Goal: Task Accomplishment & Management: Manage account settings

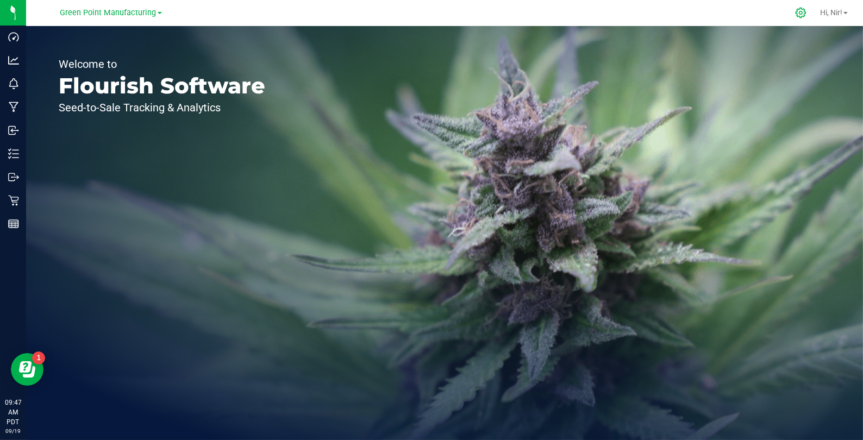
click at [799, 12] on icon at bounding box center [800, 12] width 11 height 11
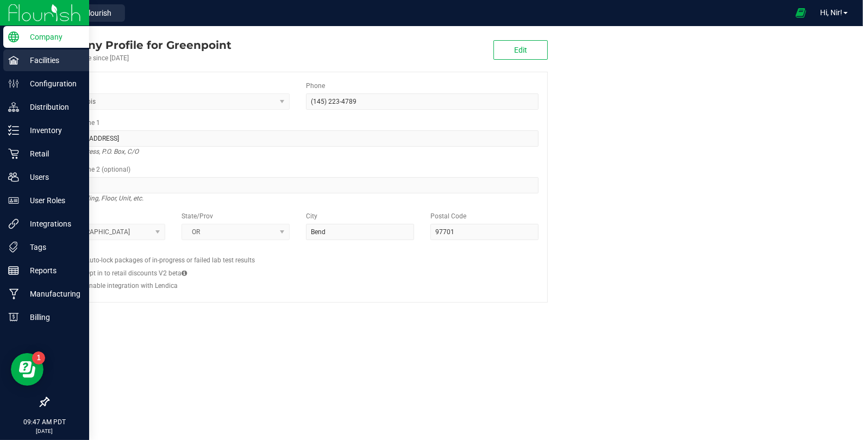
click at [33, 62] on p "Facilities" at bounding box center [51, 60] width 65 height 13
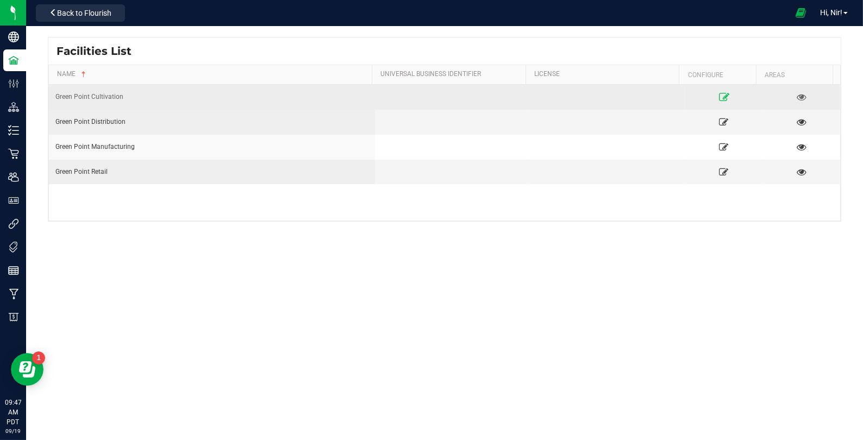
click at [719, 97] on icon at bounding box center [724, 97] width 10 height 8
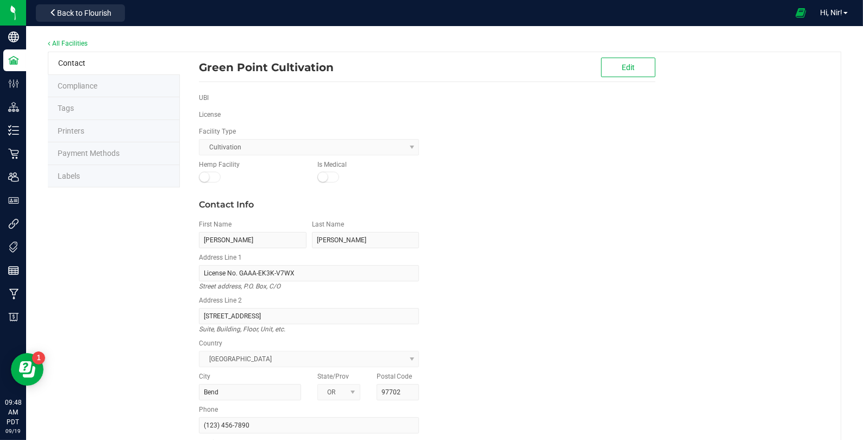
click at [106, 154] on span "Payment Methods" at bounding box center [89, 153] width 62 height 9
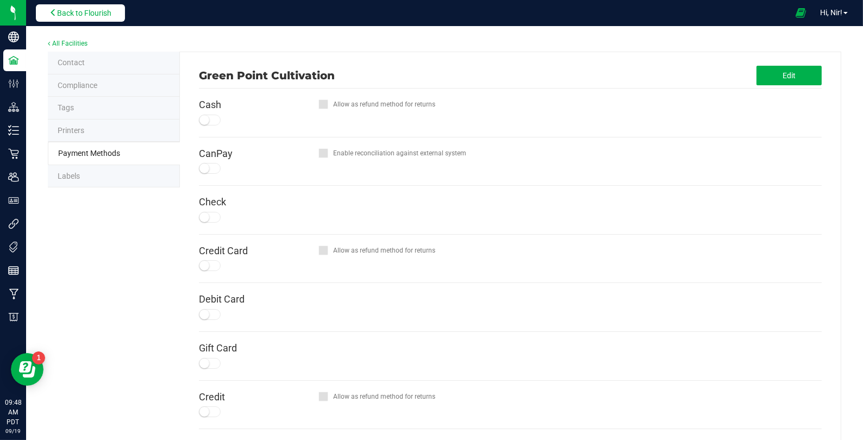
click at [90, 13] on span "Back to Flourish" at bounding box center [84, 13] width 54 height 9
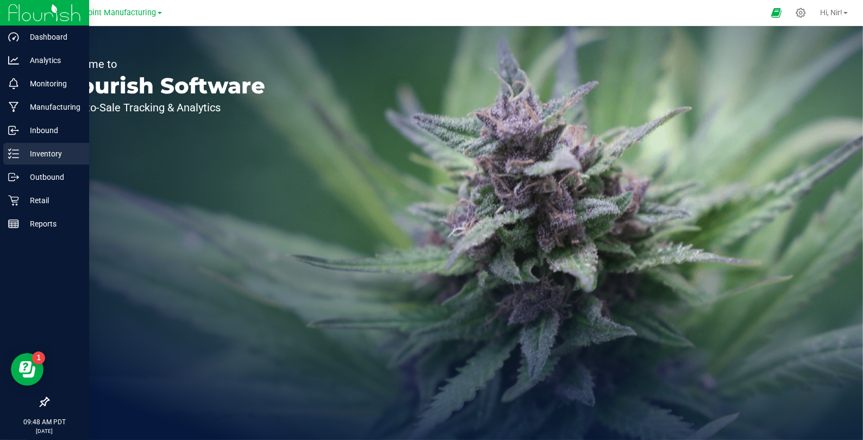
click at [29, 153] on p "Inventory" at bounding box center [51, 153] width 65 height 13
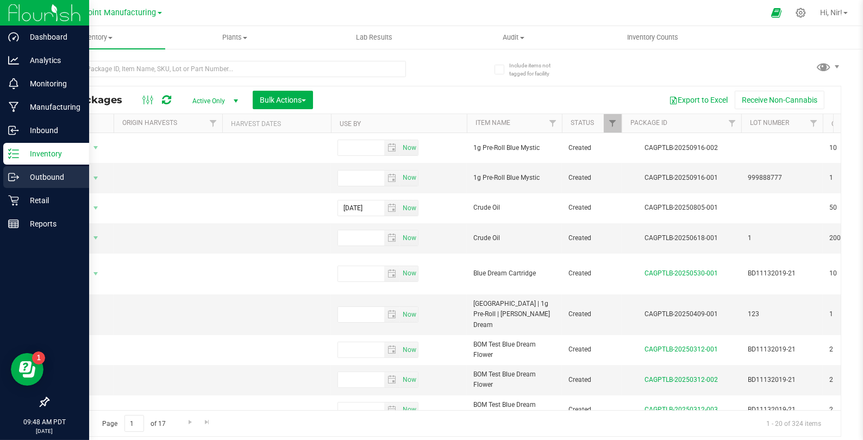
click at [15, 178] on icon at bounding box center [13, 177] width 11 height 11
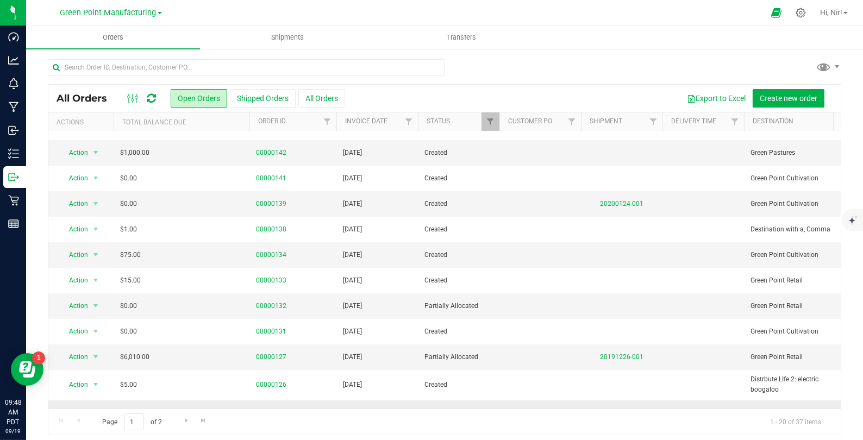
scroll to position [186, 0]
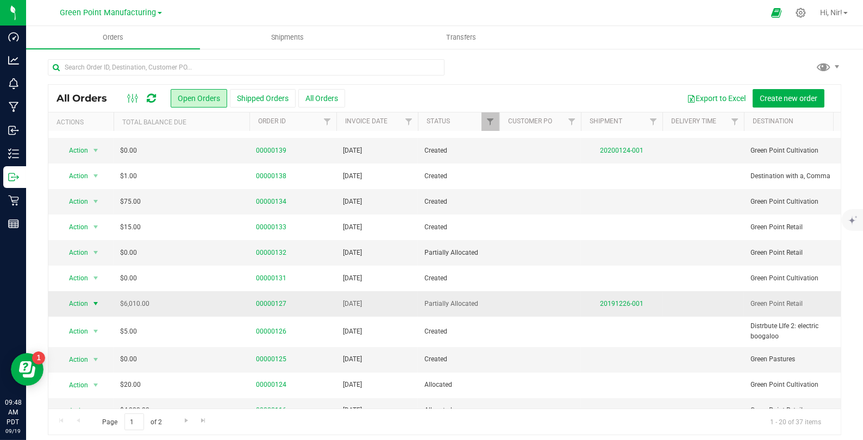
click at [97, 300] on span "select" at bounding box center [95, 304] width 9 height 9
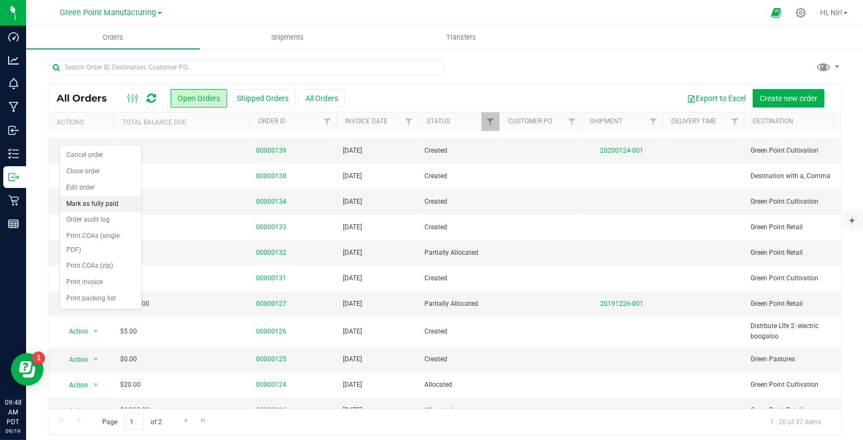
click at [107, 203] on li "Mark as fully paid" at bounding box center [101, 204] width 82 height 16
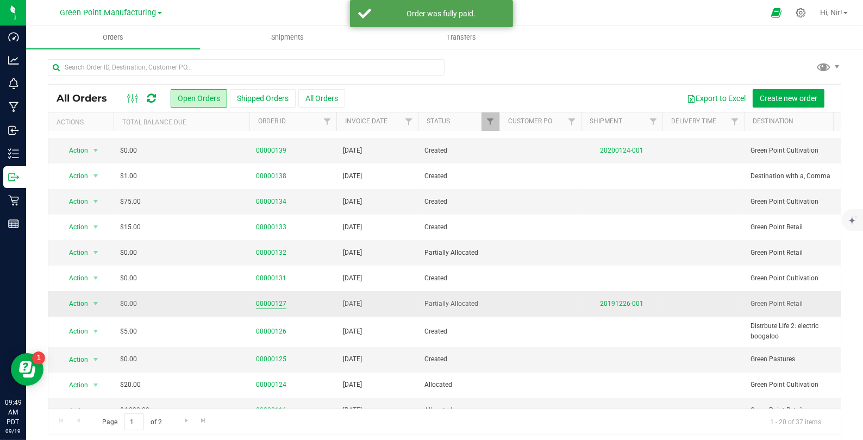
click at [273, 302] on link "00000127" at bounding box center [271, 304] width 30 height 10
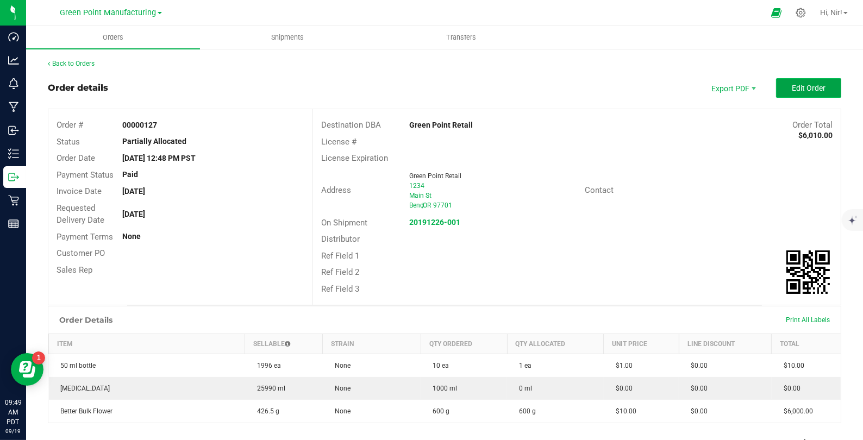
click at [793, 92] on button "Edit Order" at bounding box center [808, 88] width 65 height 20
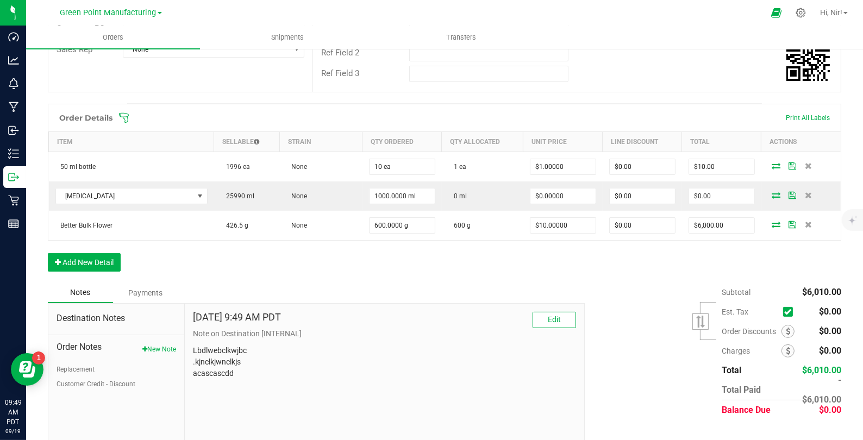
scroll to position [253, 0]
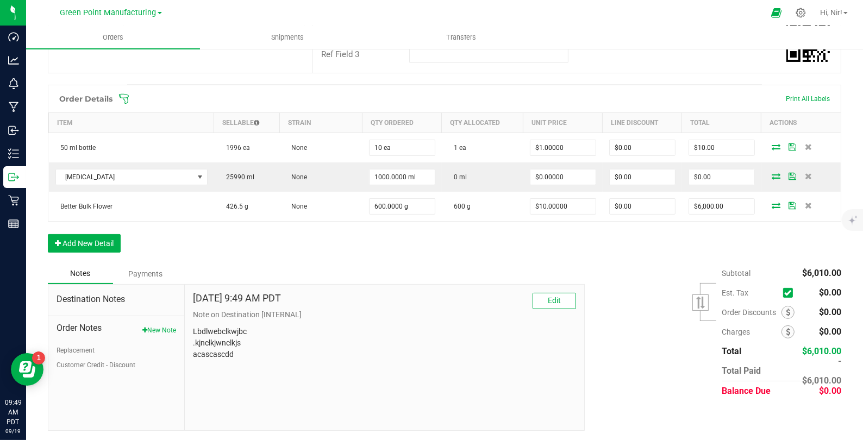
click at [158, 270] on div "Payments" at bounding box center [145, 274] width 65 height 20
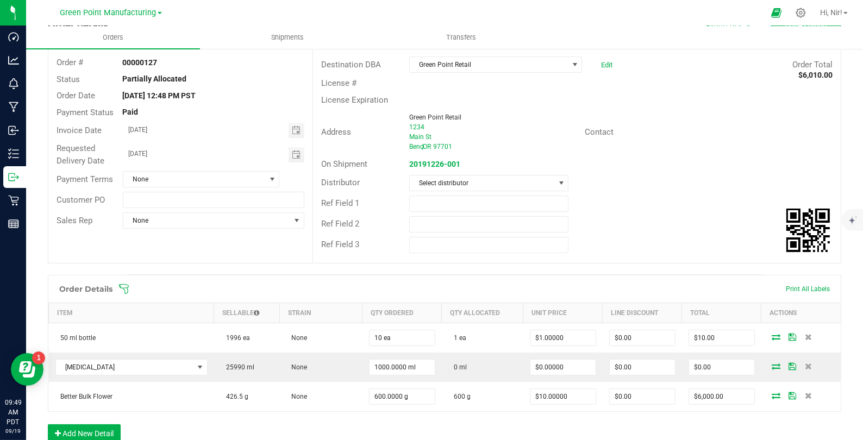
scroll to position [0, 0]
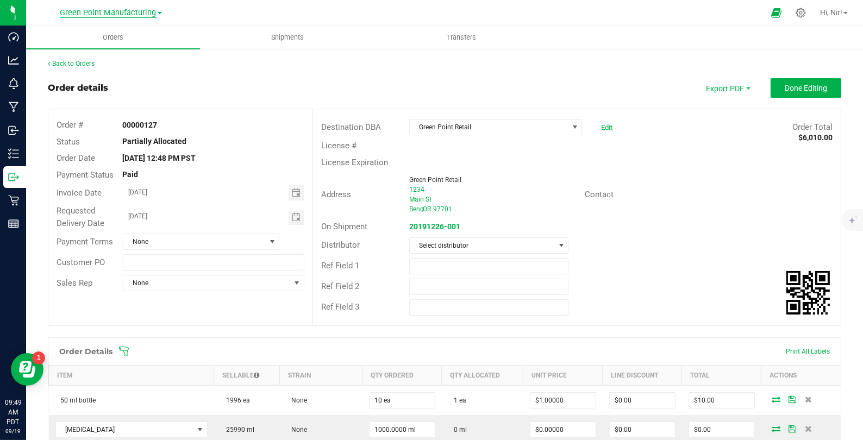
click at [127, 10] on span "Green Point Manufacturing" at bounding box center [108, 13] width 96 height 10
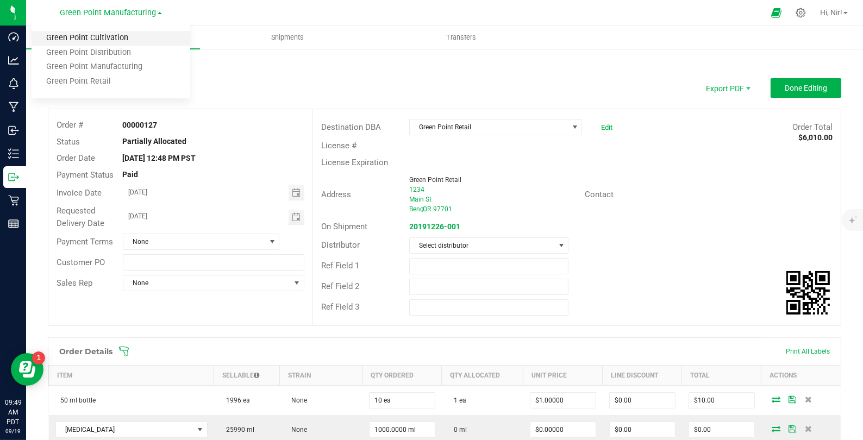
click at [131, 38] on link "Green Point Cultivation" at bounding box center [111, 38] width 159 height 15
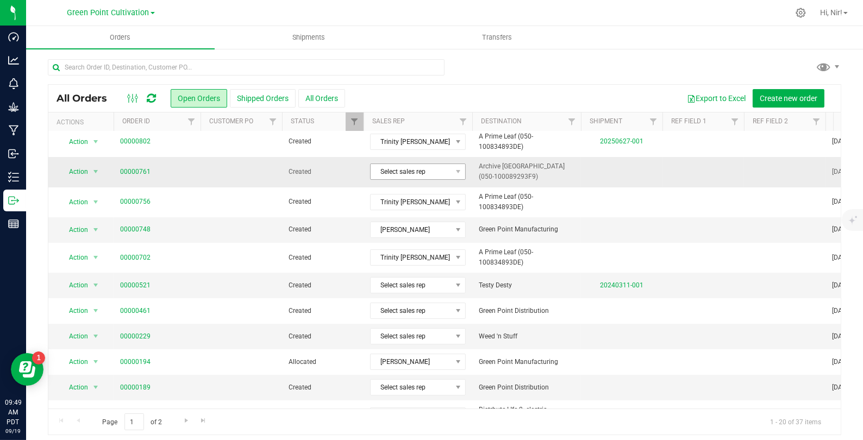
scroll to position [66, 0]
click at [148, 280] on link "00000521" at bounding box center [135, 284] width 30 height 10
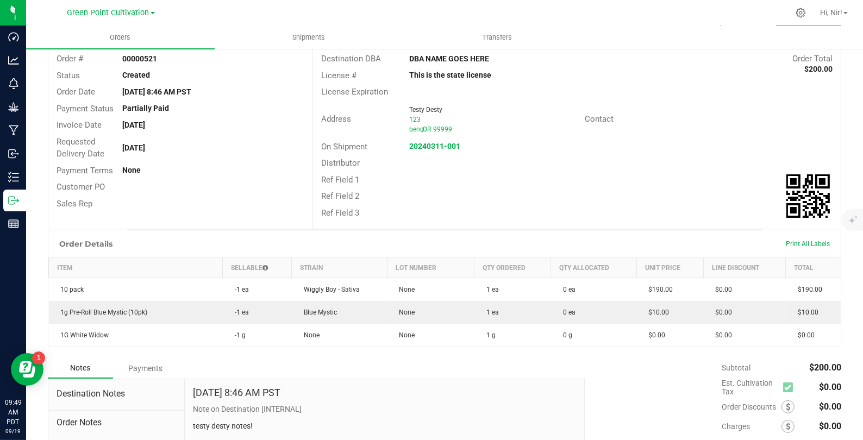
scroll to position [165, 0]
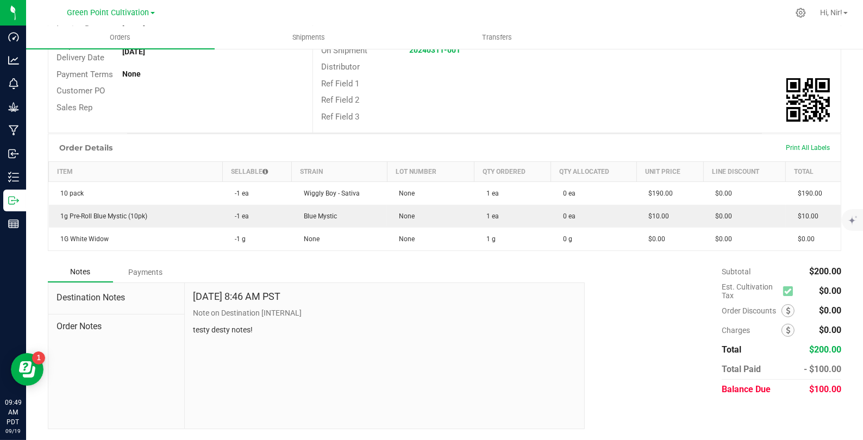
click at [148, 272] on div "Payments" at bounding box center [145, 273] width 65 height 20
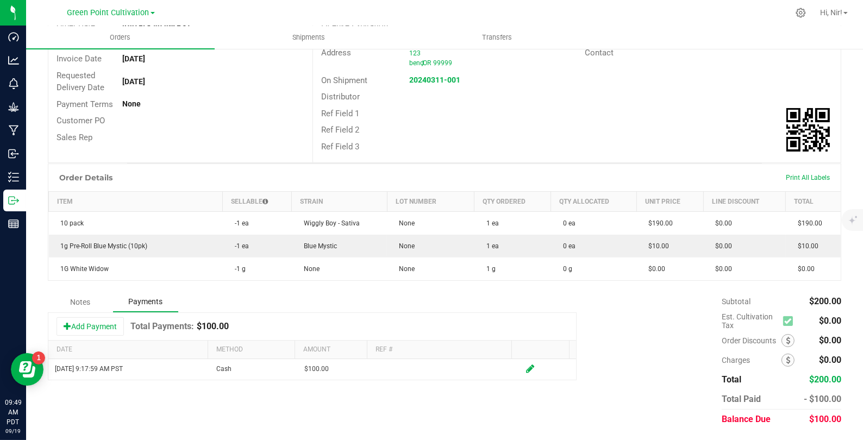
scroll to position [135, 0]
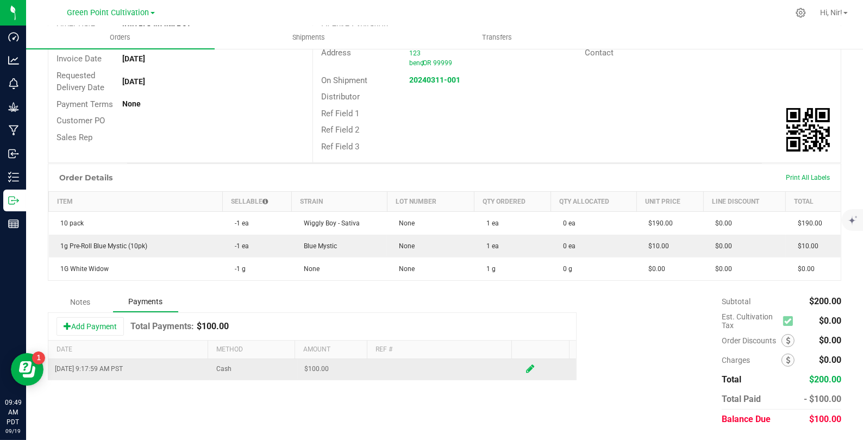
click at [526, 372] on icon at bounding box center [530, 369] width 8 height 10
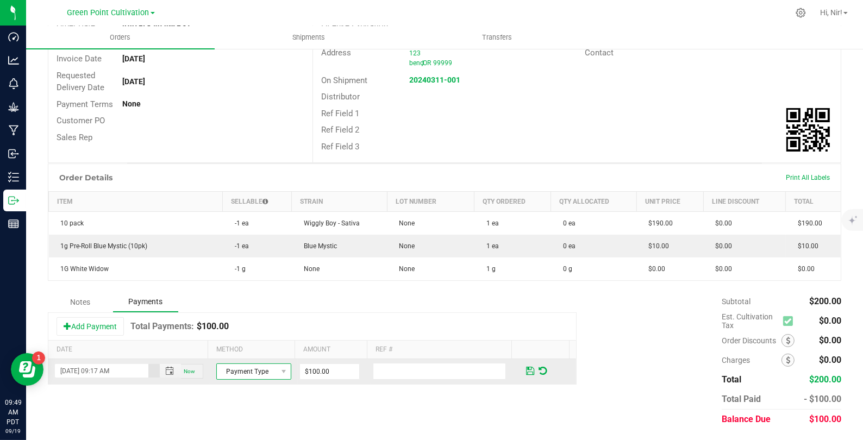
drag, startPoint x: 258, startPoint y: 370, endPoint x: 281, endPoint y: 378, distance: 23.7
click at [258, 370] on span "Payment Type" at bounding box center [247, 371] width 60 height 15
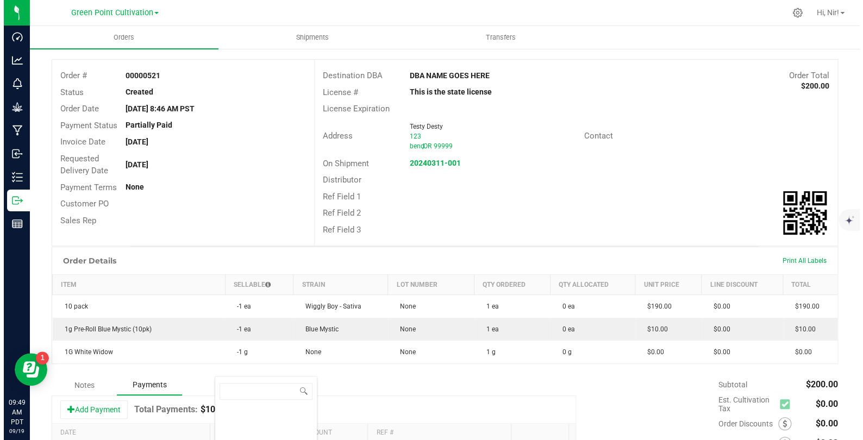
scroll to position [54351, 54295]
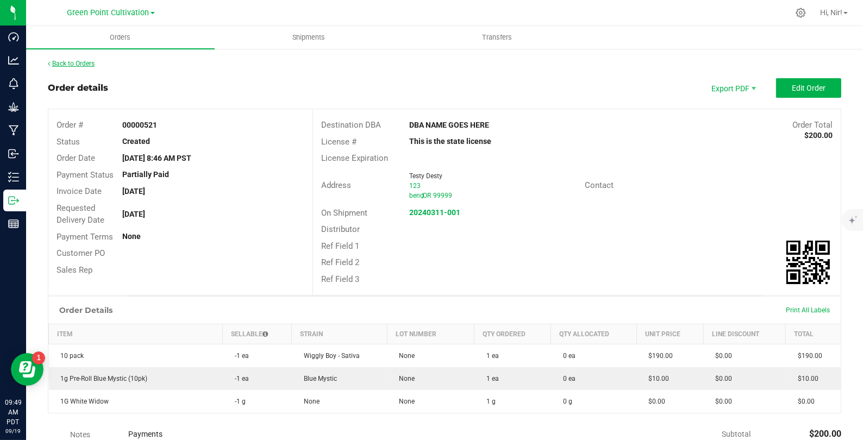
click at [85, 60] on link "Back to Orders" at bounding box center [71, 64] width 47 height 8
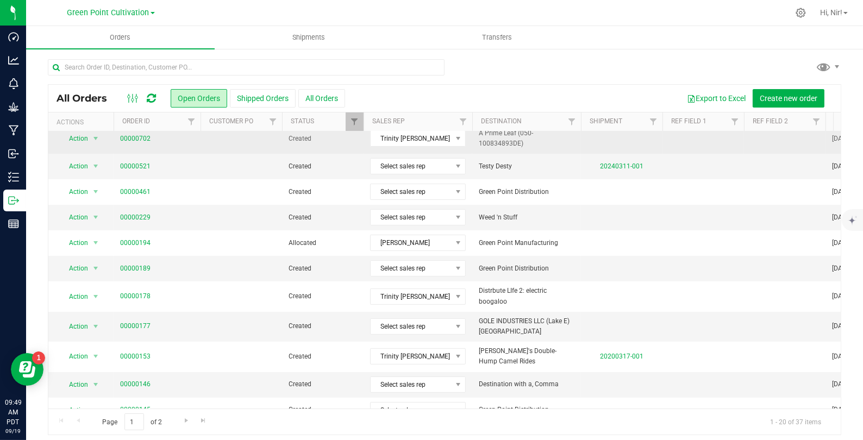
scroll to position [275, 0]
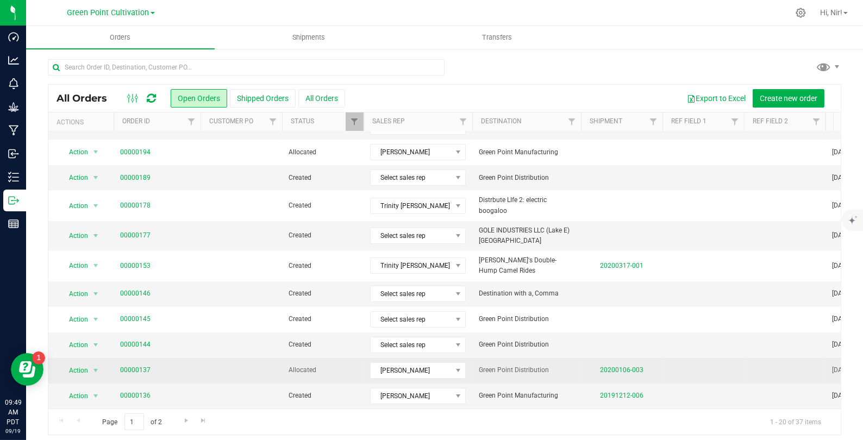
drag, startPoint x: 155, startPoint y: 365, endPoint x: 121, endPoint y: 356, distance: 36.0
click at [121, 358] on td "00000137" at bounding box center [157, 371] width 87 height 26
copy link "00000137"
click at [134, 365] on link "00000137" at bounding box center [135, 370] width 30 height 10
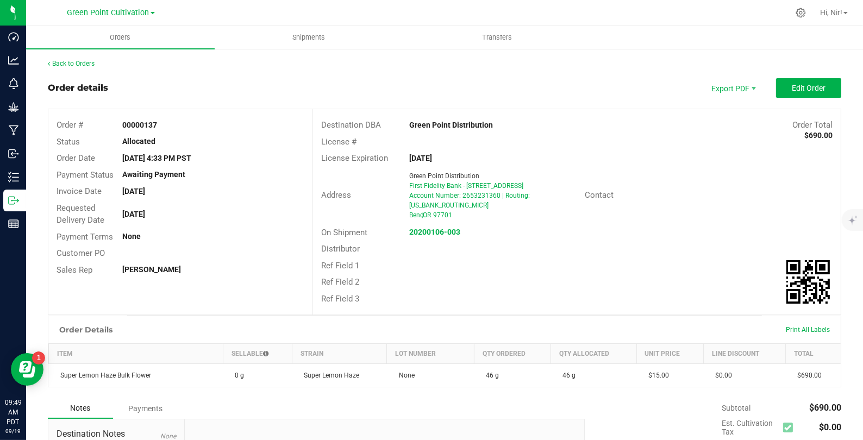
scroll to position [2, 0]
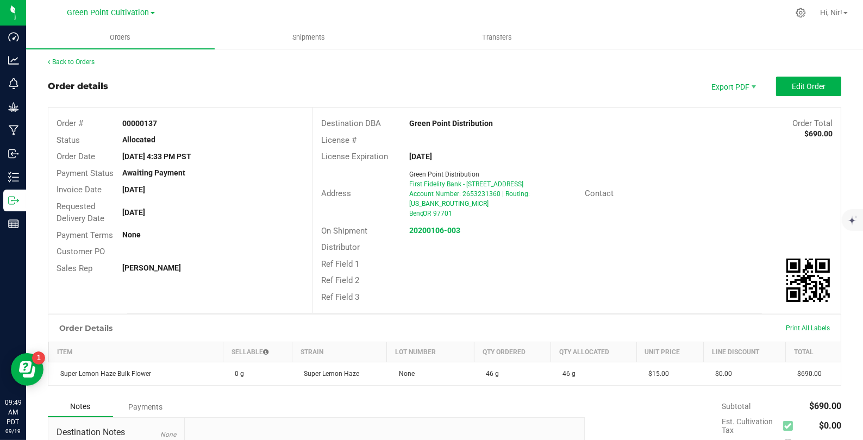
click at [147, 119] on strong "00000137" at bounding box center [140, 123] width 35 height 9
copy strong "00000137"
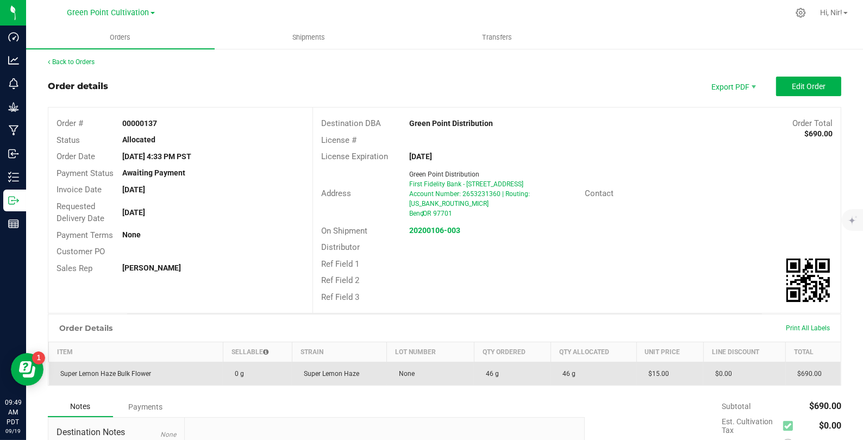
scroll to position [126, 0]
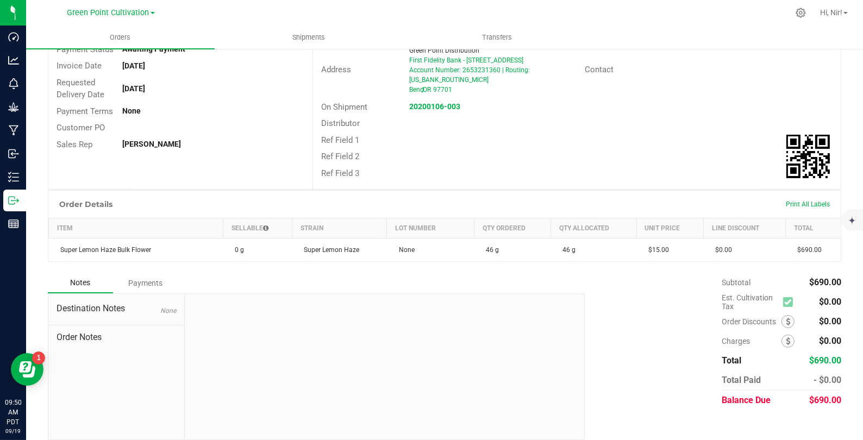
click at [147, 275] on div "Payments" at bounding box center [145, 283] width 65 height 20
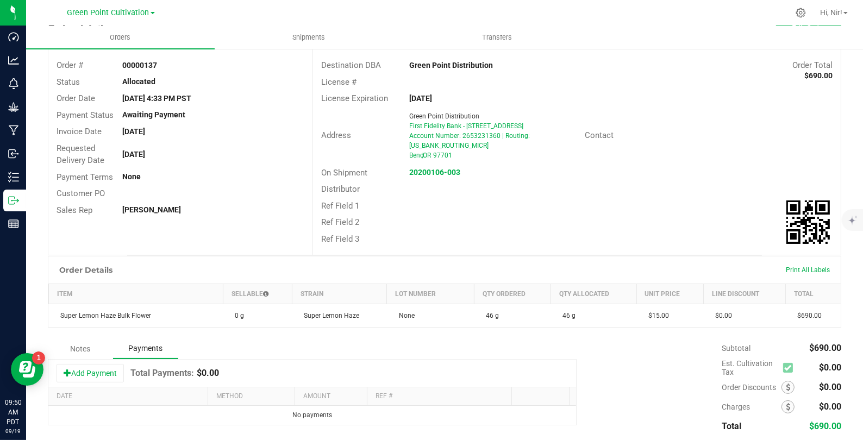
scroll to position [0, 0]
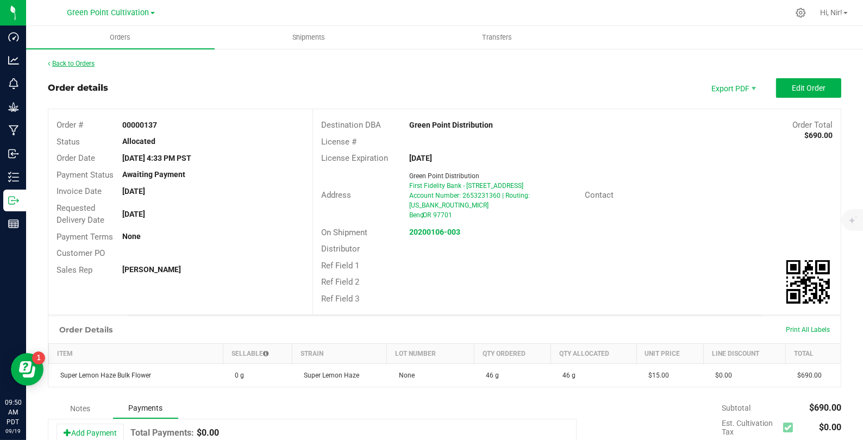
click at [86, 61] on link "Back to Orders" at bounding box center [71, 64] width 47 height 8
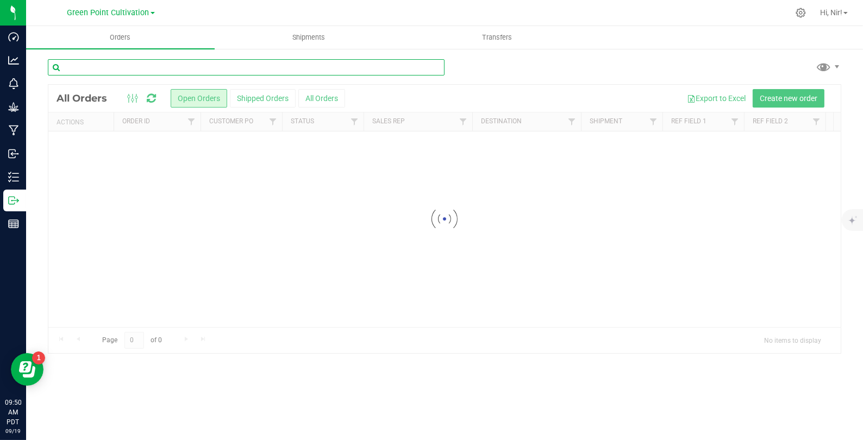
click at [188, 69] on input "text" at bounding box center [246, 67] width 397 height 16
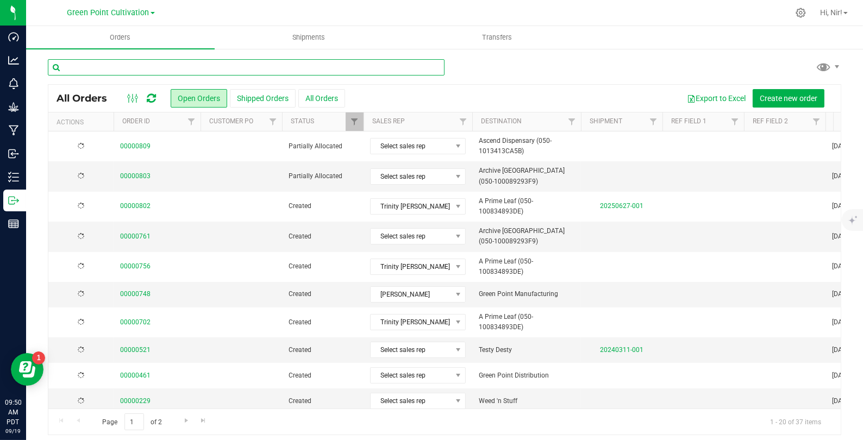
paste input "00000137"
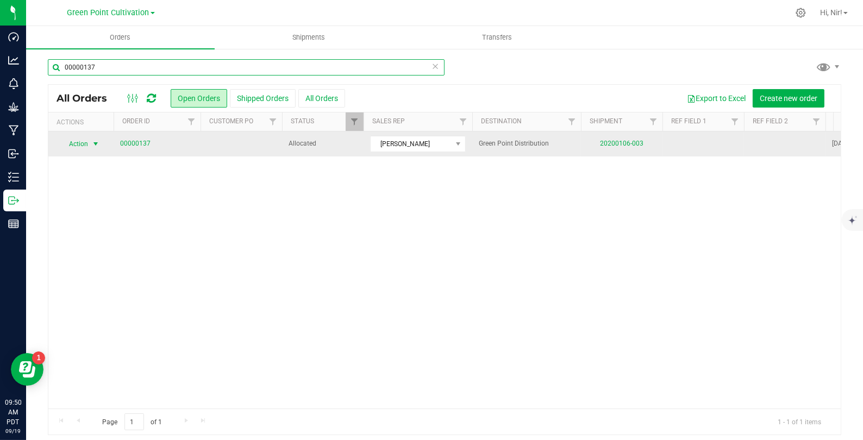
type input "00000137"
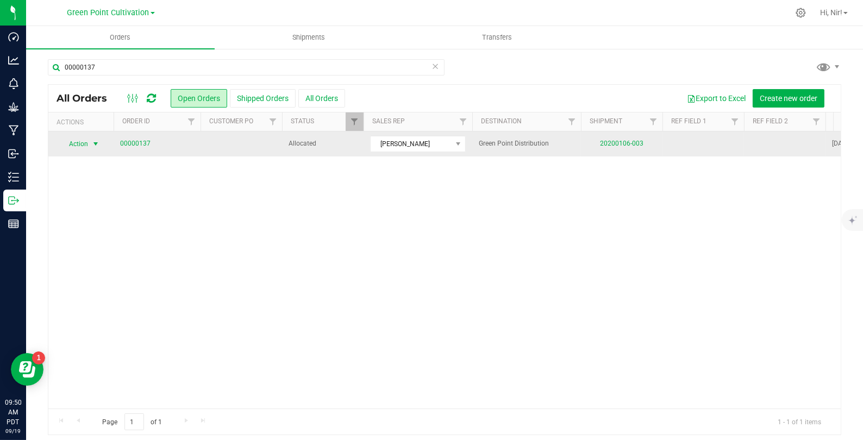
click at [95, 143] on span "select" at bounding box center [95, 144] width 9 height 9
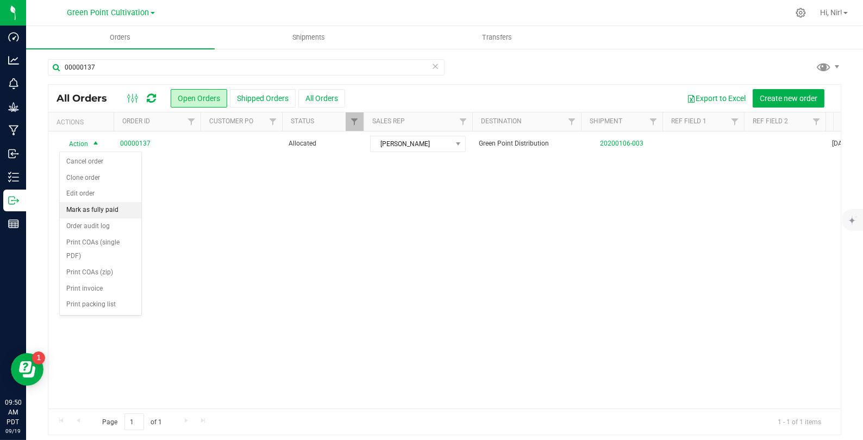
click at [108, 207] on li "Mark as fully paid" at bounding box center [101, 210] width 82 height 16
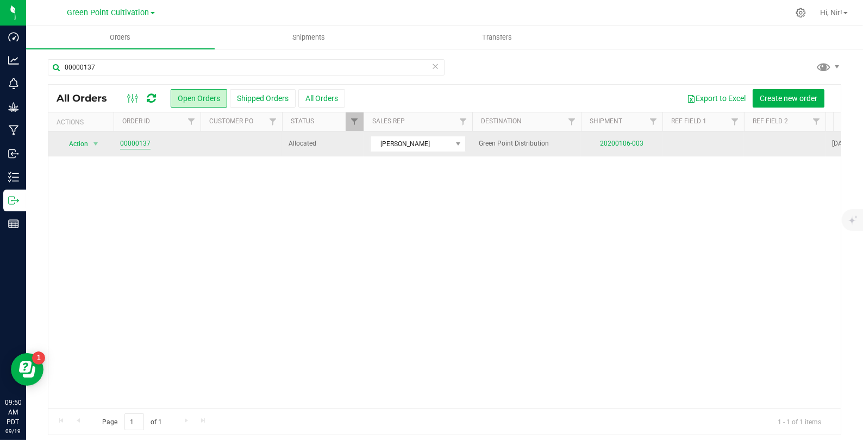
click at [139, 143] on link "00000137" at bounding box center [135, 144] width 30 height 10
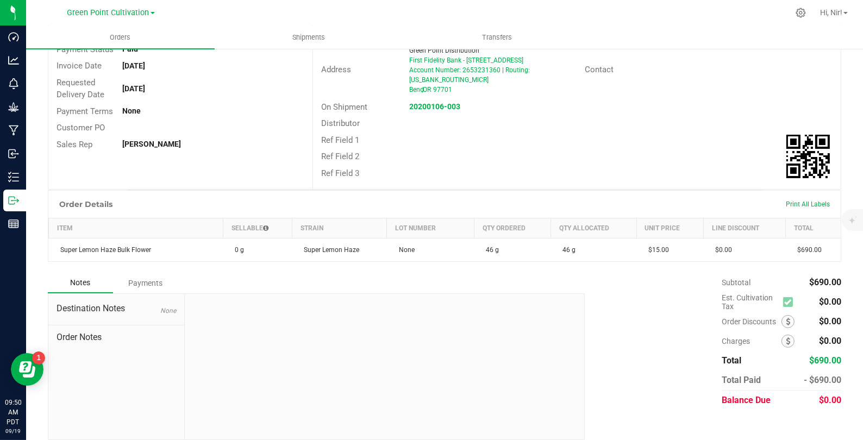
click at [160, 273] on div "Payments" at bounding box center [145, 283] width 65 height 20
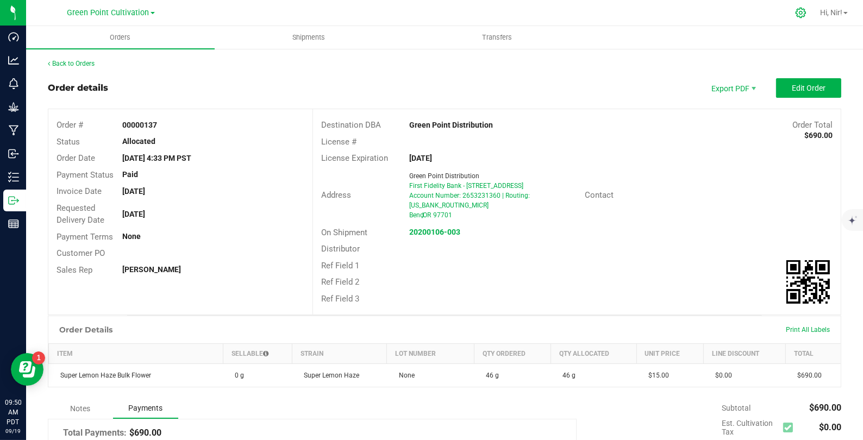
click at [800, 14] on icon at bounding box center [801, 13] width 10 height 10
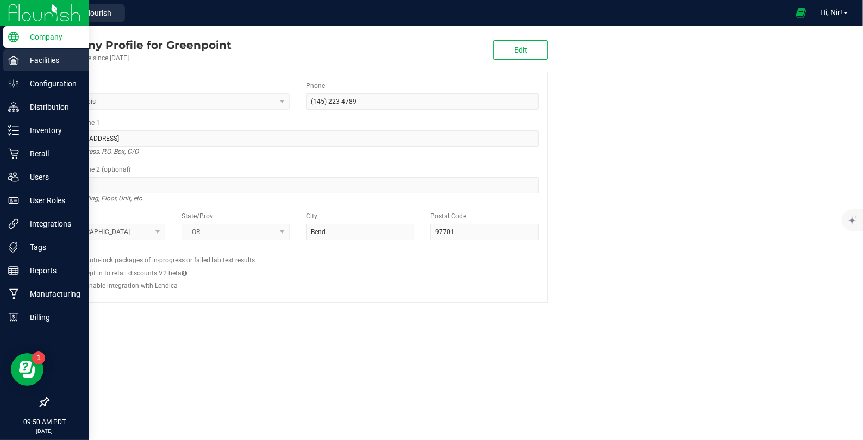
click at [15, 59] on icon at bounding box center [13, 60] width 11 height 11
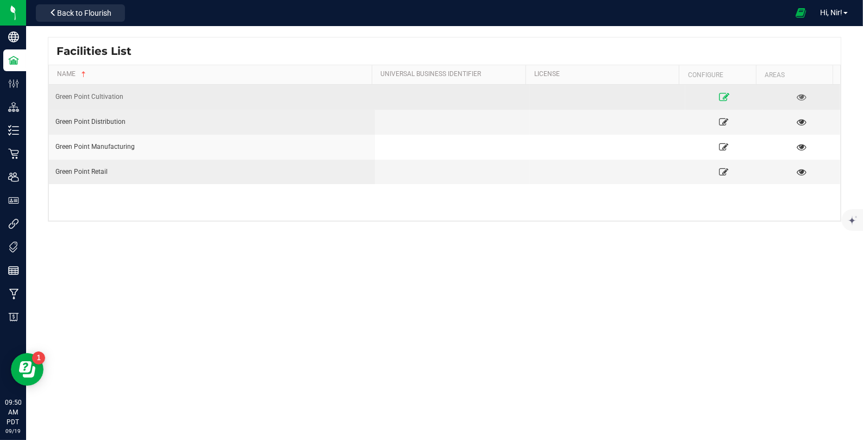
click at [720, 97] on icon at bounding box center [724, 97] width 10 height 8
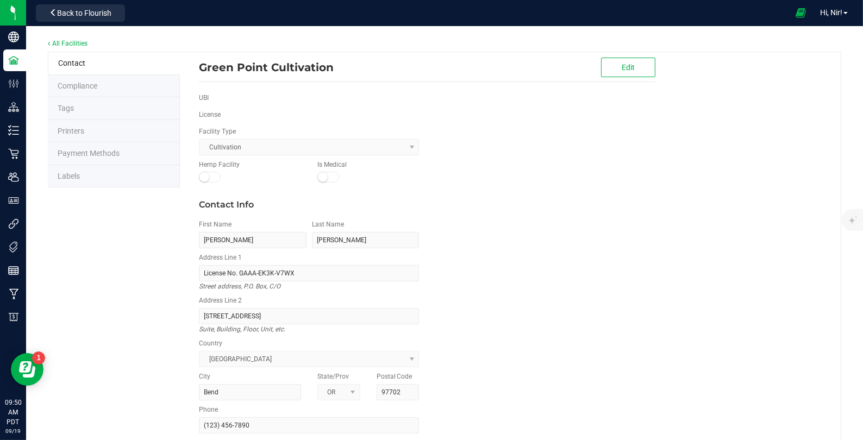
click at [124, 155] on li "Payment Methods" at bounding box center [114, 153] width 132 height 23
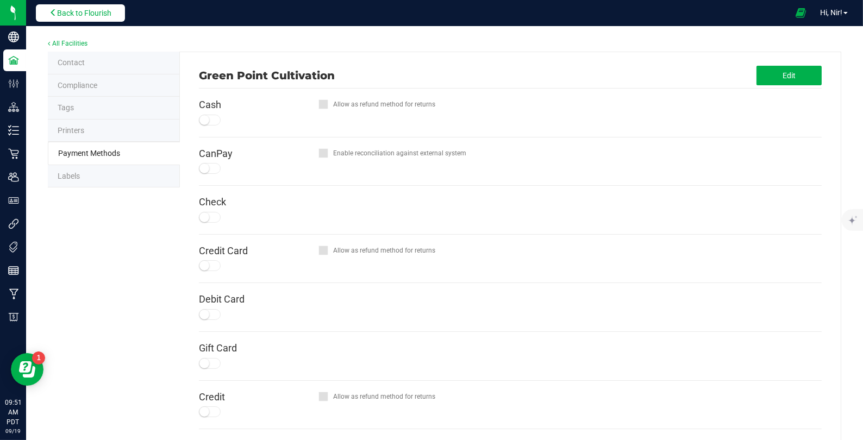
click at [116, 14] on button "Back to Flourish" at bounding box center [80, 12] width 89 height 17
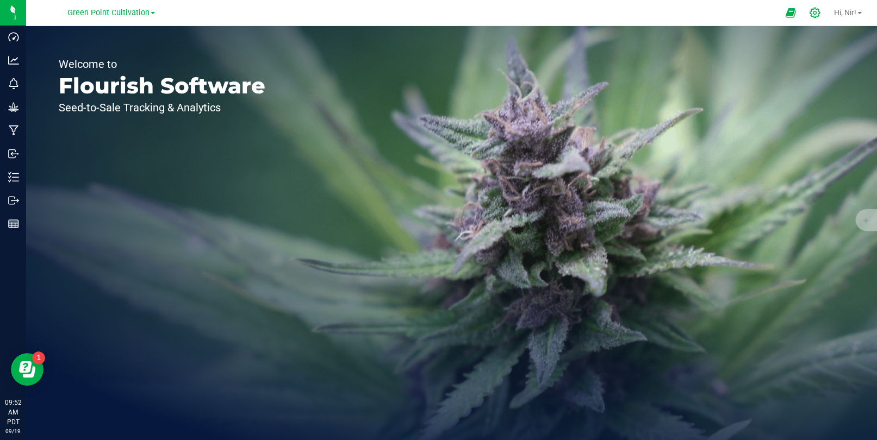
click at [816, 14] on icon at bounding box center [814, 12] width 11 height 11
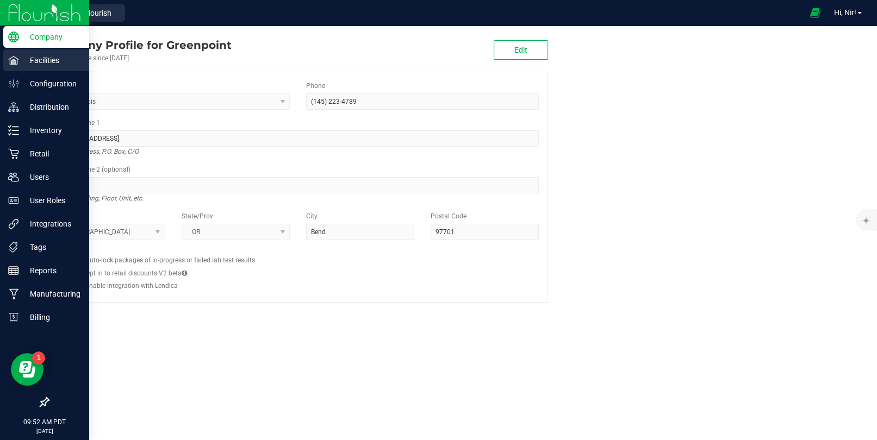
click at [36, 65] on p "Facilities" at bounding box center [51, 60] width 65 height 13
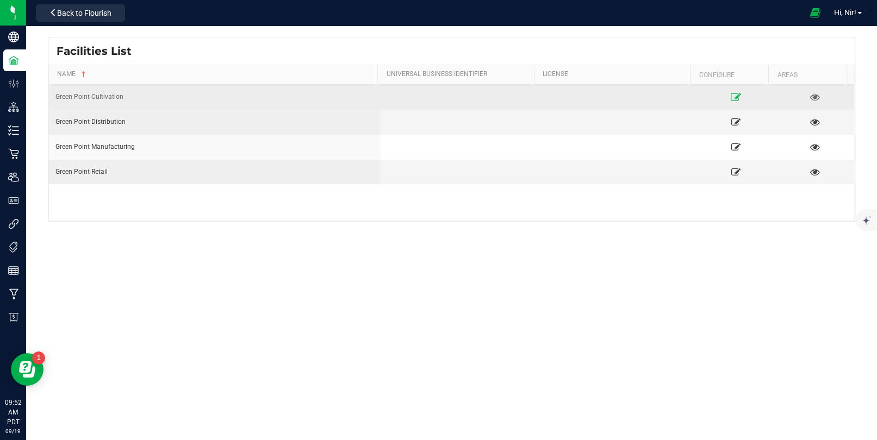
click at [733, 96] on icon at bounding box center [736, 97] width 10 height 8
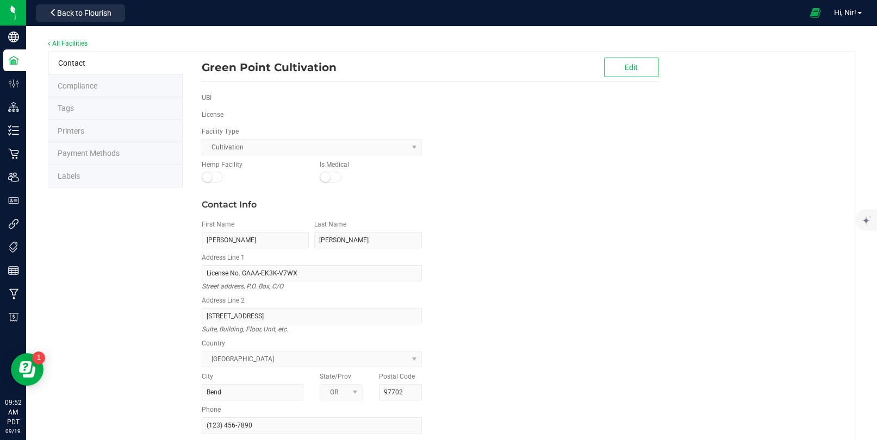
click at [114, 151] on span "Payment Methods" at bounding box center [89, 153] width 62 height 9
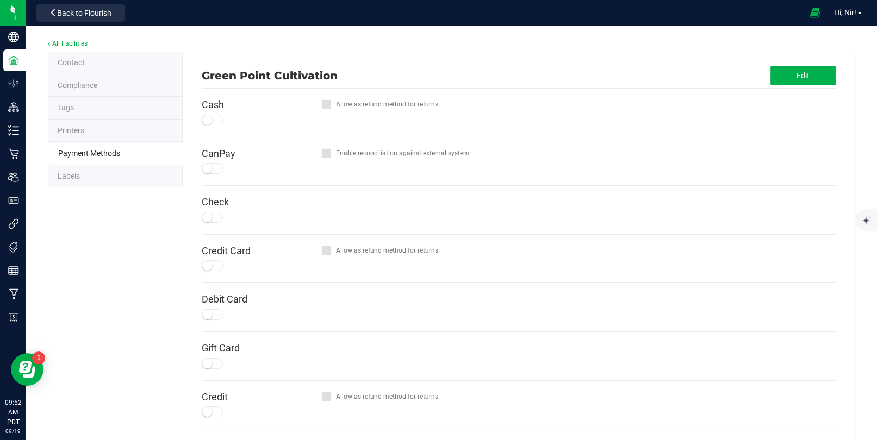
drag, startPoint x: 213, startPoint y: 115, endPoint x: 225, endPoint y: 121, distance: 13.1
click at [213, 115] on div at bounding box center [213, 120] width 22 height 11
click at [807, 78] on button "Edit" at bounding box center [802, 76] width 65 height 20
click at [216, 116] on div at bounding box center [213, 120] width 22 height 11
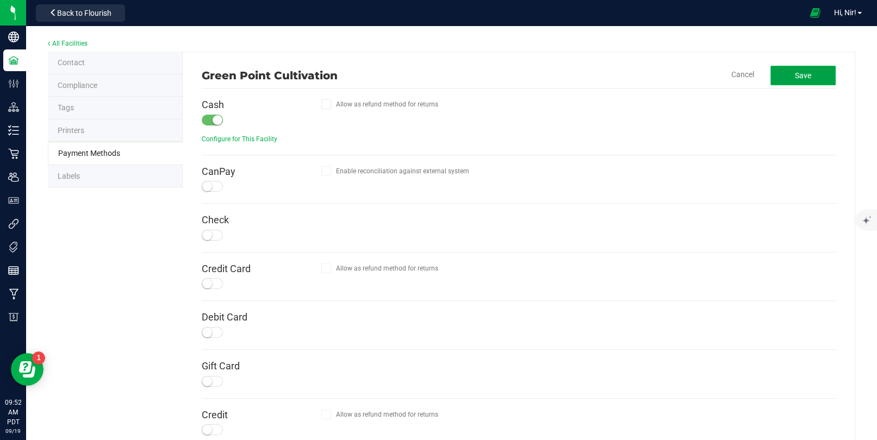
click at [802, 82] on button "Save" at bounding box center [802, 76] width 65 height 20
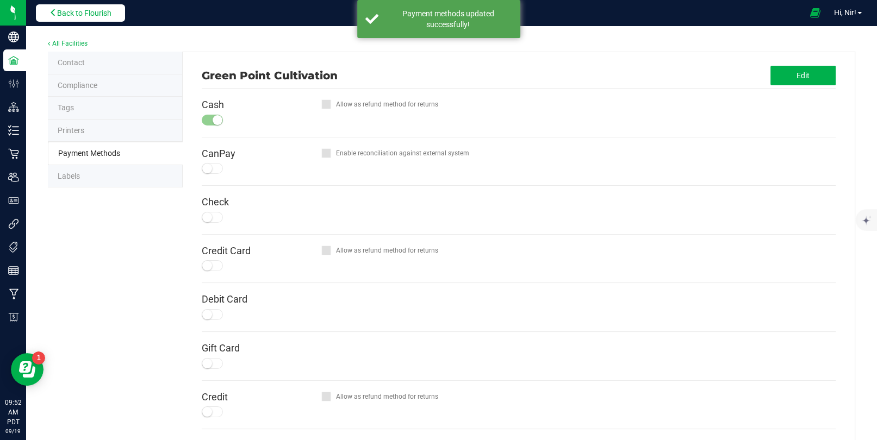
click at [105, 17] on button "Back to Flourish" at bounding box center [80, 12] width 89 height 17
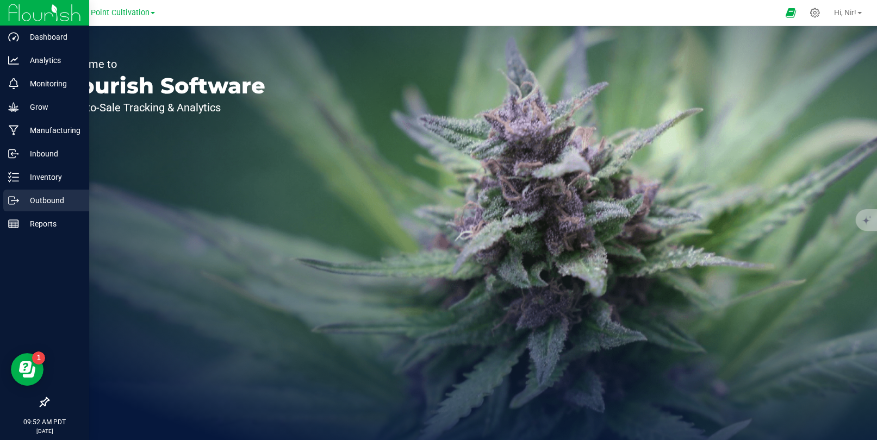
click at [22, 201] on p "Outbound" at bounding box center [51, 200] width 65 height 13
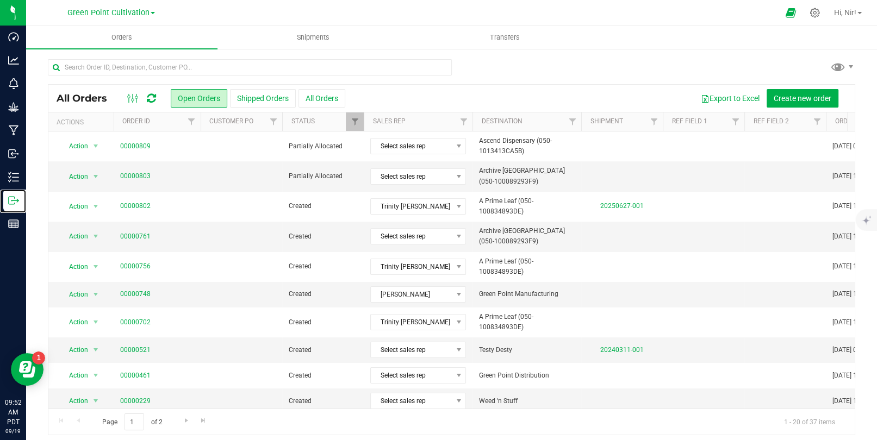
scroll to position [5, 0]
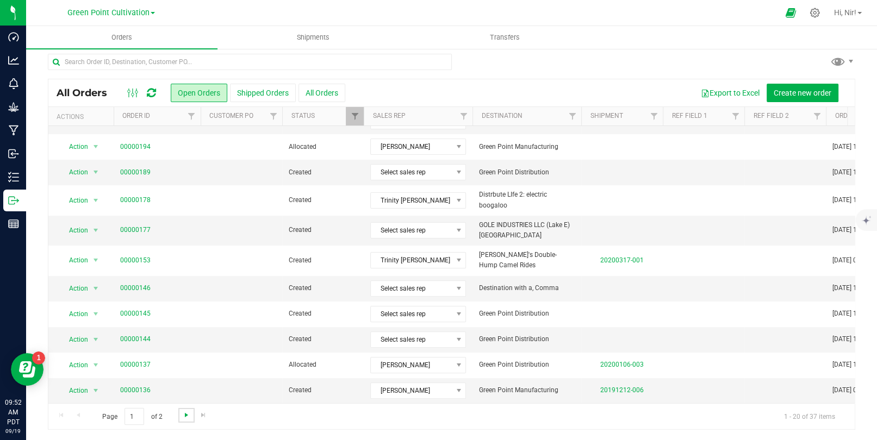
click at [183, 414] on span "Go to the next page" at bounding box center [186, 415] width 9 height 9
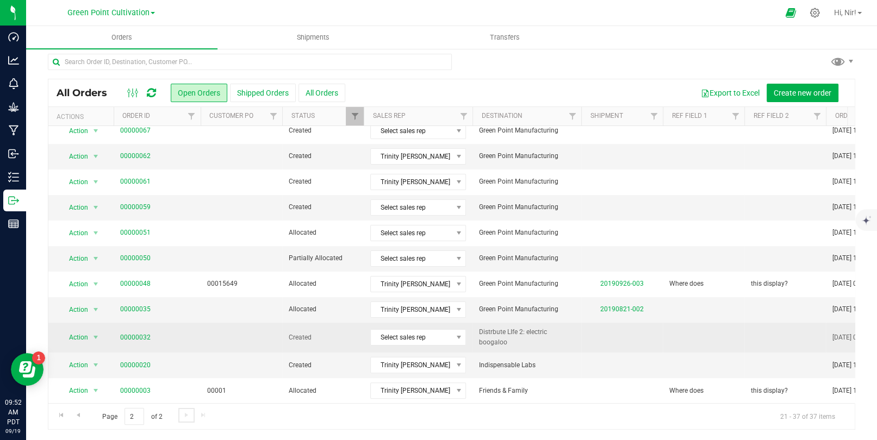
scroll to position [166, 0]
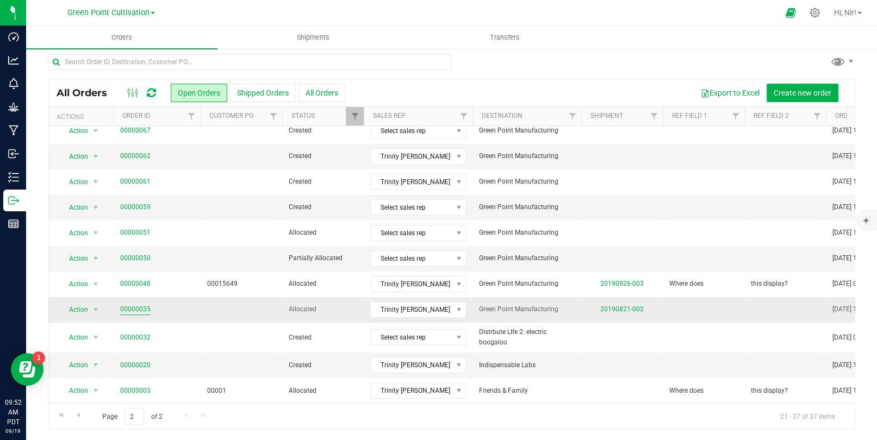
click at [135, 304] on link "00000035" at bounding box center [135, 309] width 30 height 10
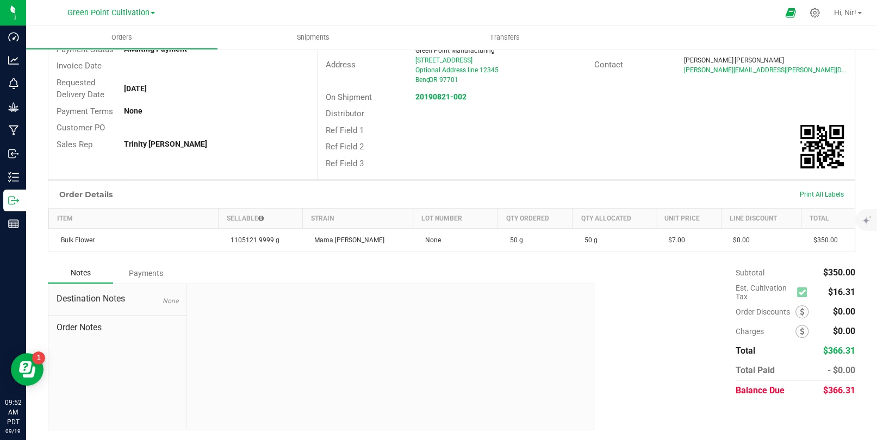
click at [147, 272] on div "Payments" at bounding box center [145, 274] width 65 height 20
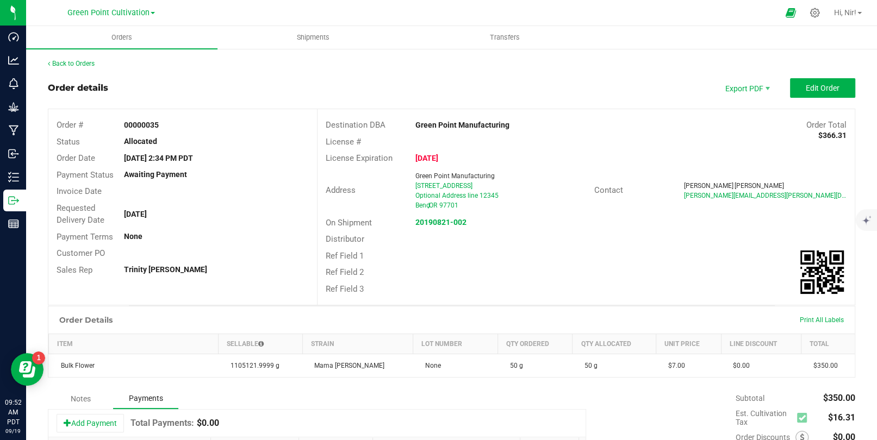
click at [146, 124] on strong "00000035" at bounding box center [141, 125] width 35 height 9
copy strong "00000035"
click at [828, 86] on span "Edit Order" at bounding box center [823, 88] width 34 height 9
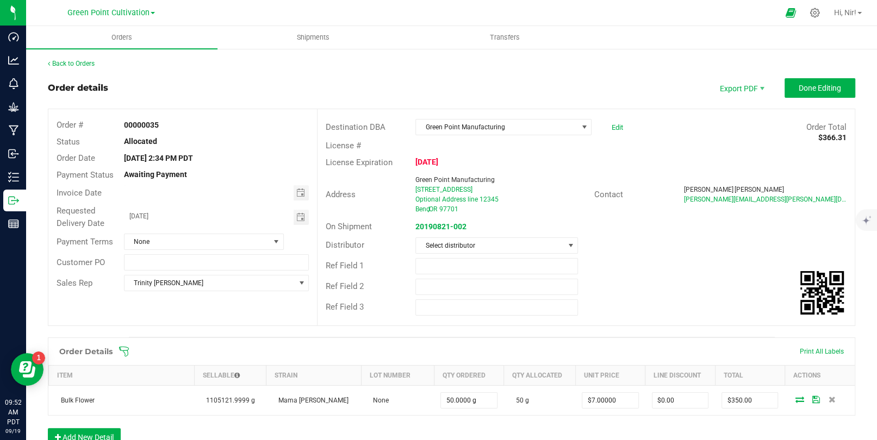
scroll to position [195, 0]
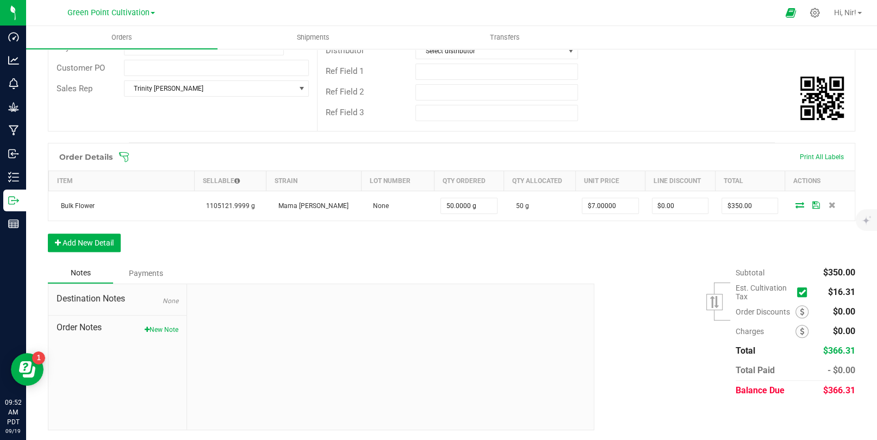
click at [157, 270] on div "Payments" at bounding box center [145, 274] width 65 height 20
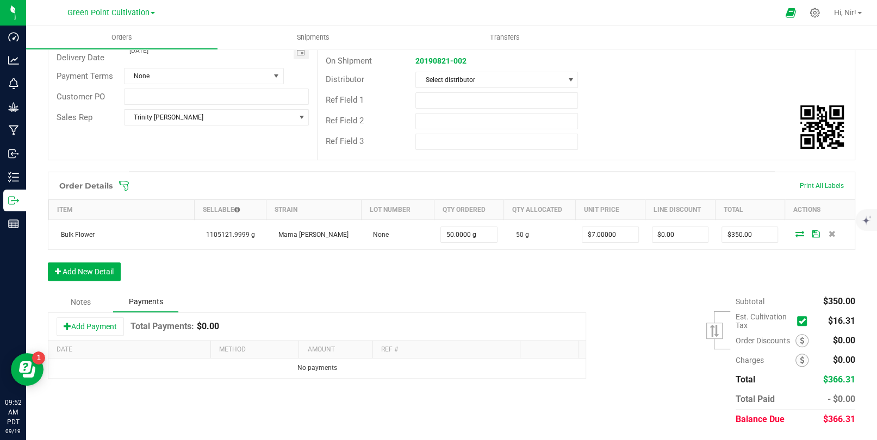
scroll to position [164, 0]
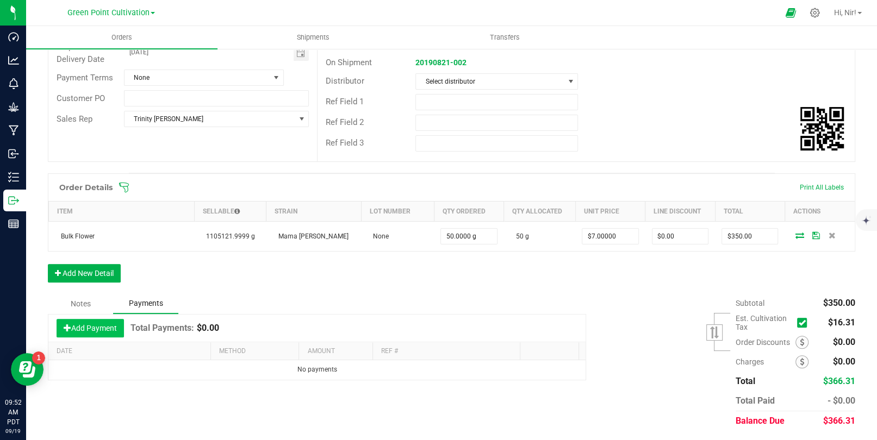
drag, startPoint x: 80, startPoint y: 329, endPoint x: 114, endPoint y: 330, distance: 33.7
click at [81, 329] on button "Add Payment" at bounding box center [90, 328] width 67 height 18
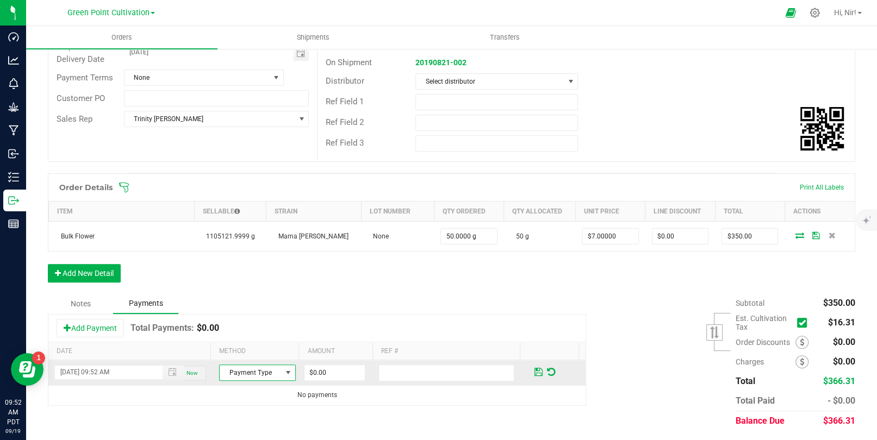
click at [266, 375] on span "Payment Type" at bounding box center [251, 372] width 62 height 15
click at [249, 419] on li "Cash" at bounding box center [252, 416] width 73 height 15
click at [414, 375] on input "text" at bounding box center [446, 373] width 136 height 17
drag, startPoint x: 341, startPoint y: 375, endPoint x: 281, endPoint y: 372, distance: 61.0
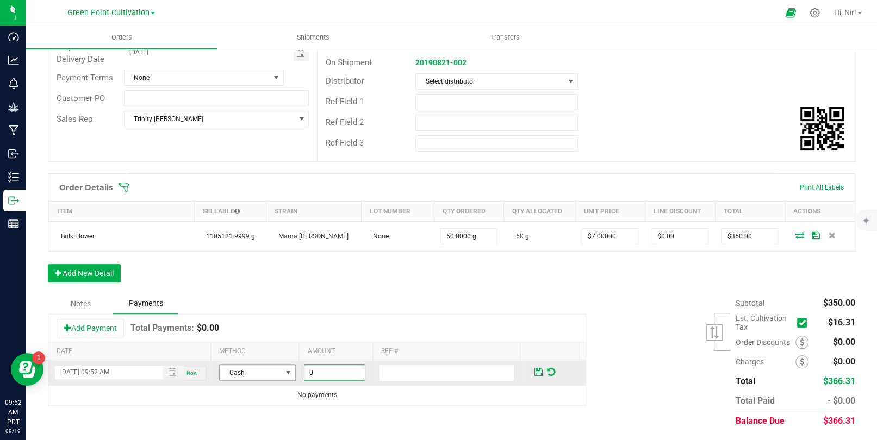
click at [281, 372] on tr "[DATE] 09:52 AM Now Cash 0" at bounding box center [316, 373] width 537 height 26
type input "$10.00"
click at [393, 372] on input "text" at bounding box center [446, 373] width 136 height 17
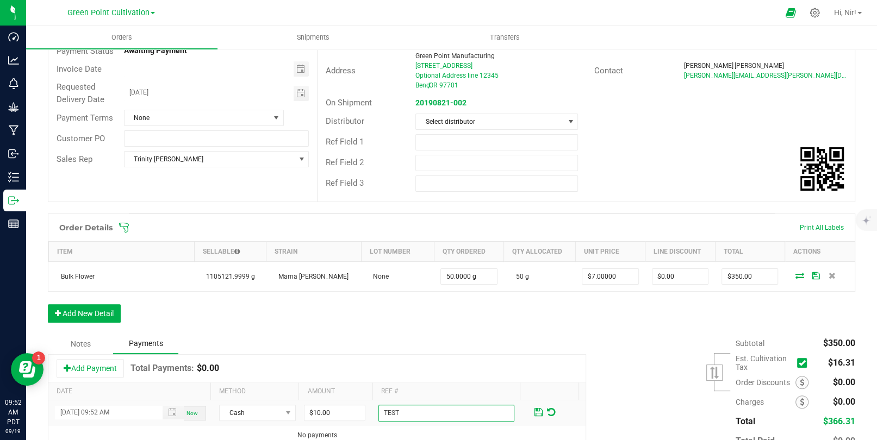
scroll to position [164, 0]
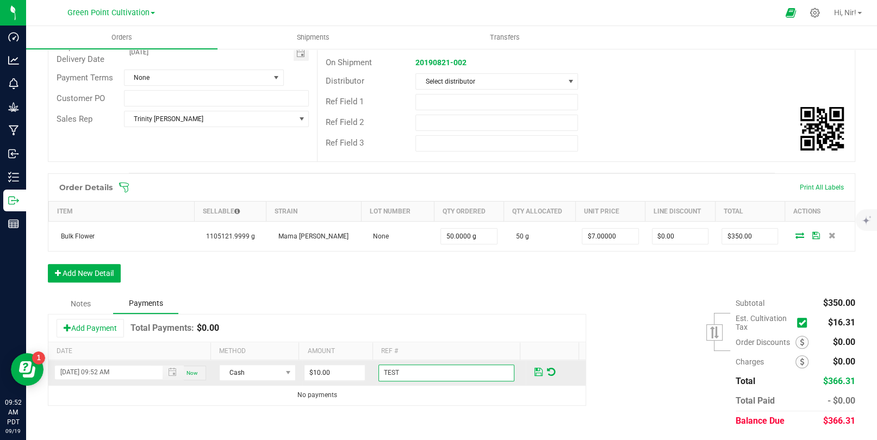
type input "TEST"
click at [534, 374] on span at bounding box center [538, 373] width 8 height 10
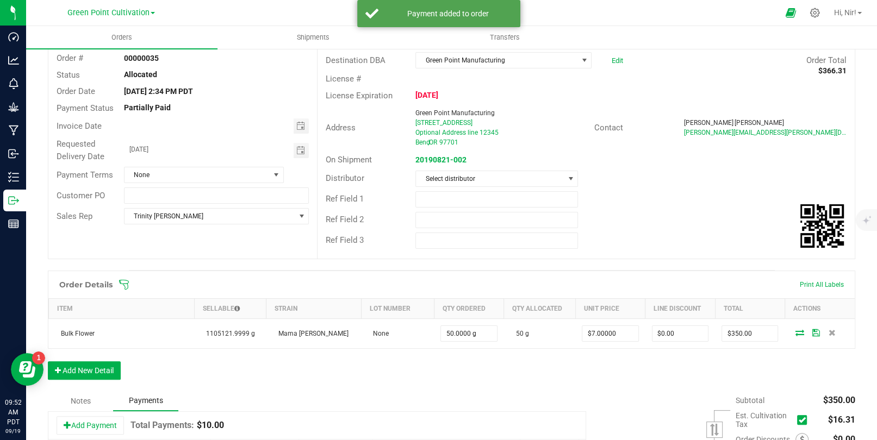
scroll to position [0, 0]
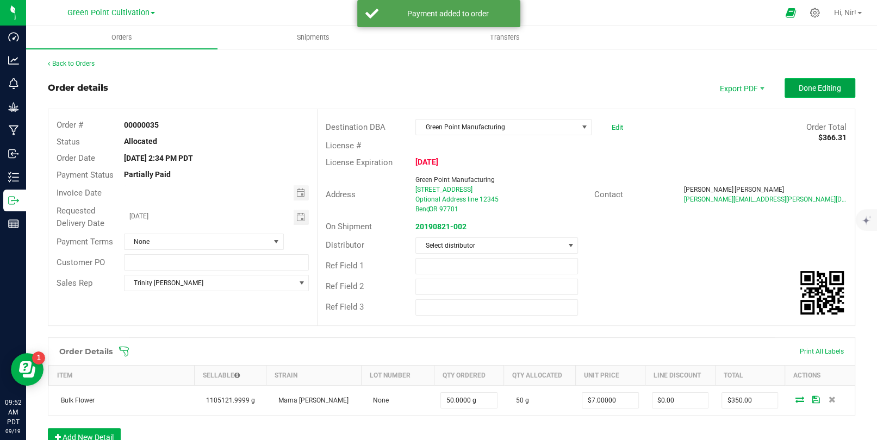
click at [794, 93] on button "Done Editing" at bounding box center [820, 88] width 71 height 20
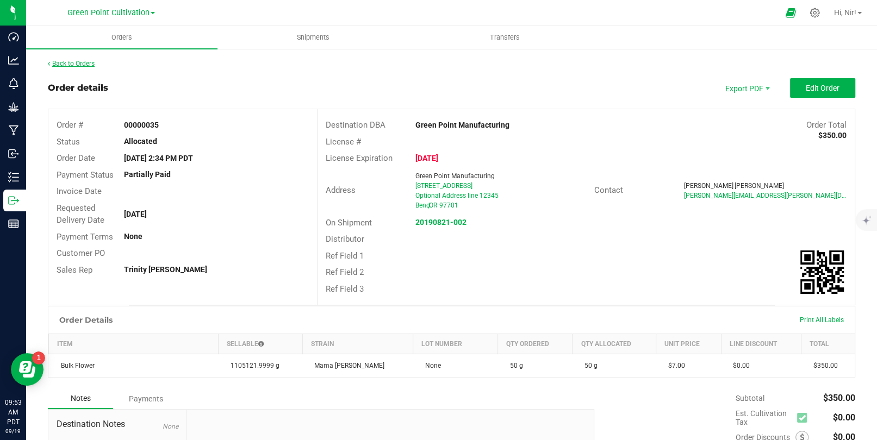
click at [88, 62] on link "Back to Orders" at bounding box center [71, 64] width 47 height 8
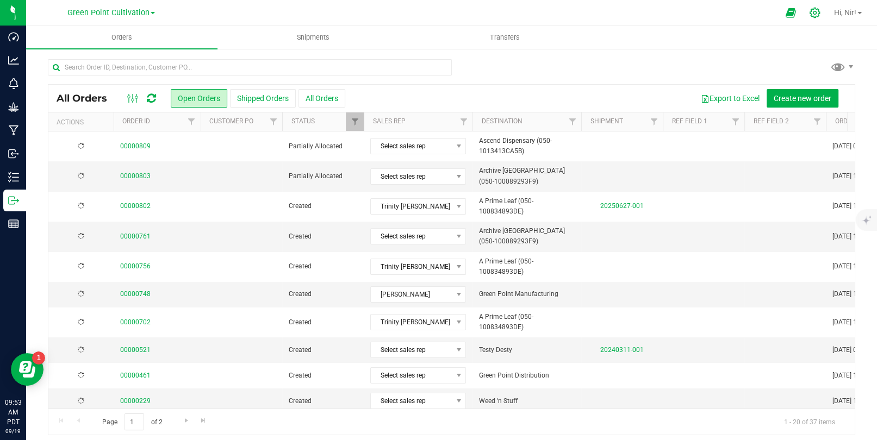
click at [820, 10] on div at bounding box center [814, 12] width 27 height 23
click at [817, 17] on icon at bounding box center [814, 12] width 11 height 11
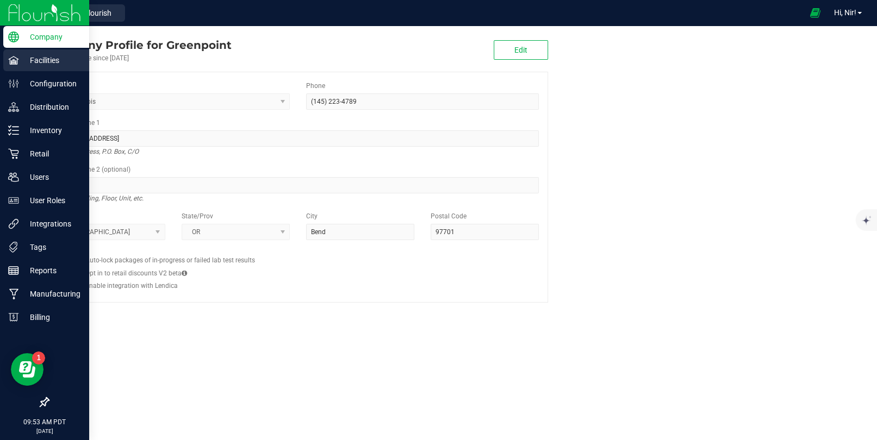
click at [29, 59] on p "Facilities" at bounding box center [51, 60] width 65 height 13
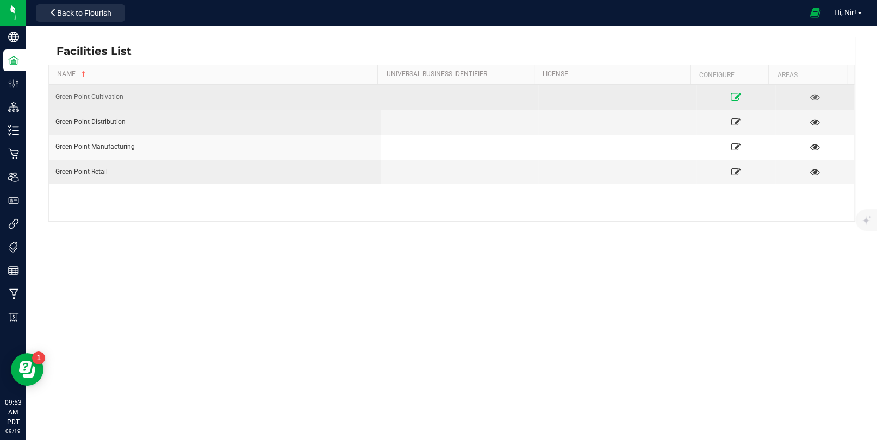
click at [731, 99] on icon at bounding box center [736, 97] width 10 height 8
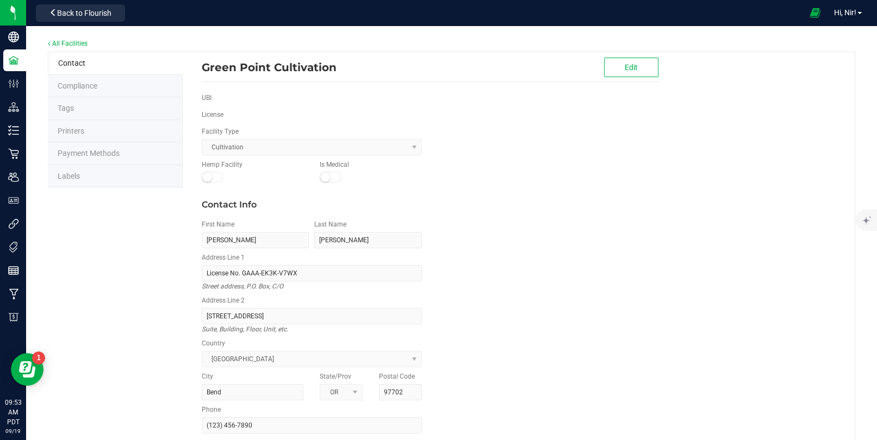
click at [122, 154] on li "Payment Methods" at bounding box center [115, 153] width 135 height 23
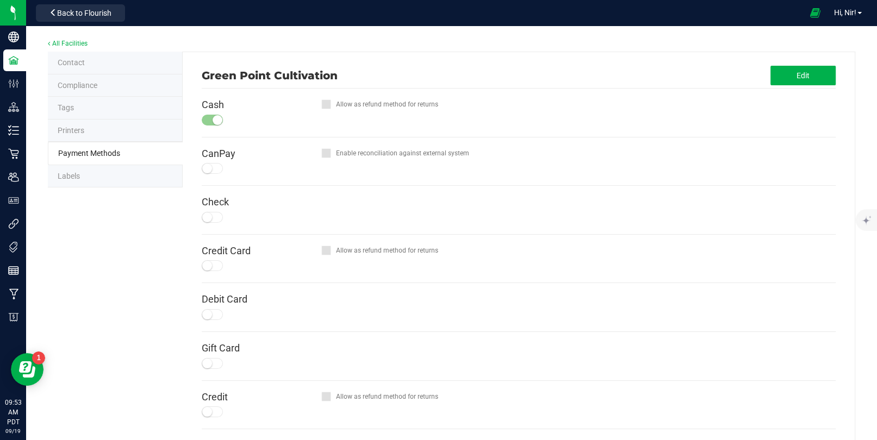
click at [206, 121] on div at bounding box center [213, 120] width 22 height 11
click at [807, 78] on button "Edit" at bounding box center [802, 76] width 65 height 20
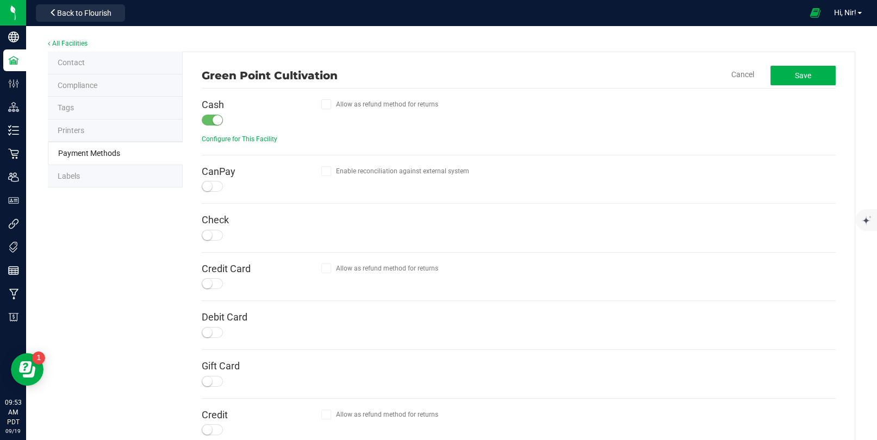
click at [205, 113] on div "Cash Configure for This Facility" at bounding box center [262, 121] width 120 height 45
click at [206, 115] on div at bounding box center [213, 120] width 22 height 11
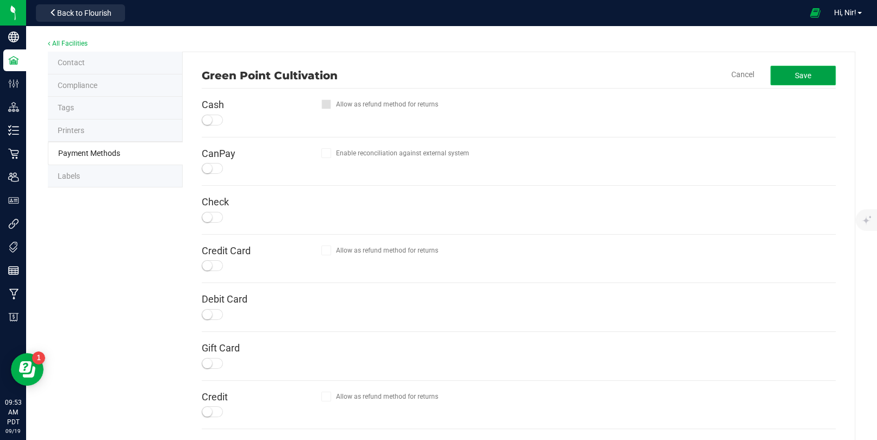
click at [785, 76] on button "Save" at bounding box center [802, 76] width 65 height 20
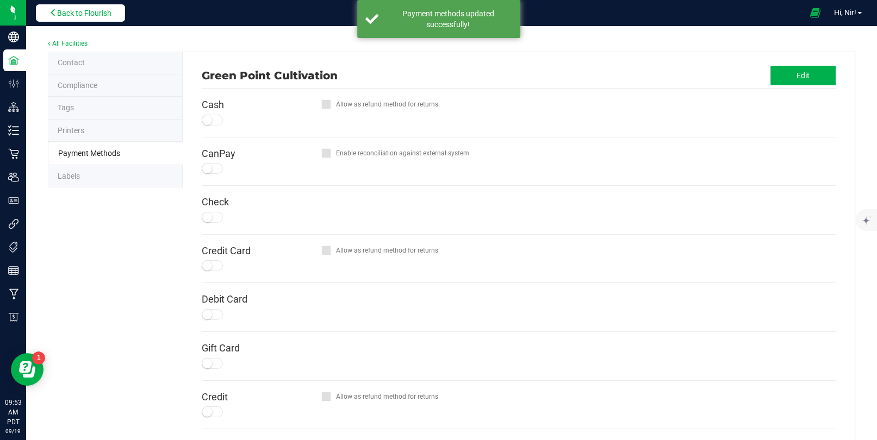
click at [104, 11] on span "Back to Flourish" at bounding box center [84, 13] width 54 height 9
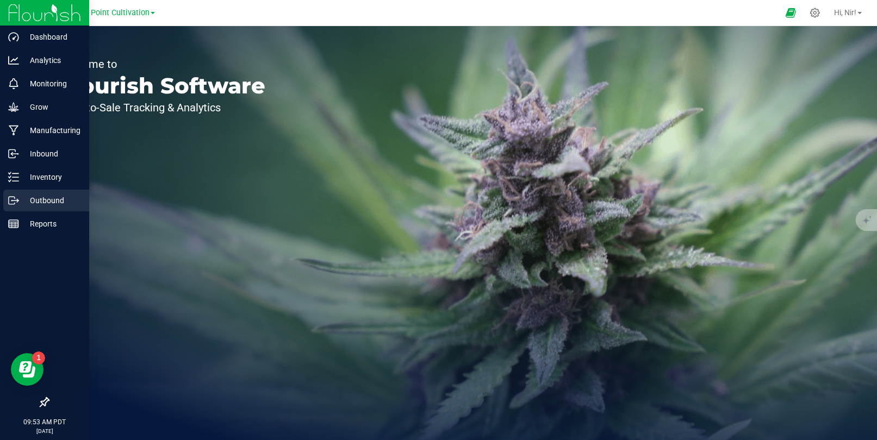
click at [32, 196] on p "Outbound" at bounding box center [51, 200] width 65 height 13
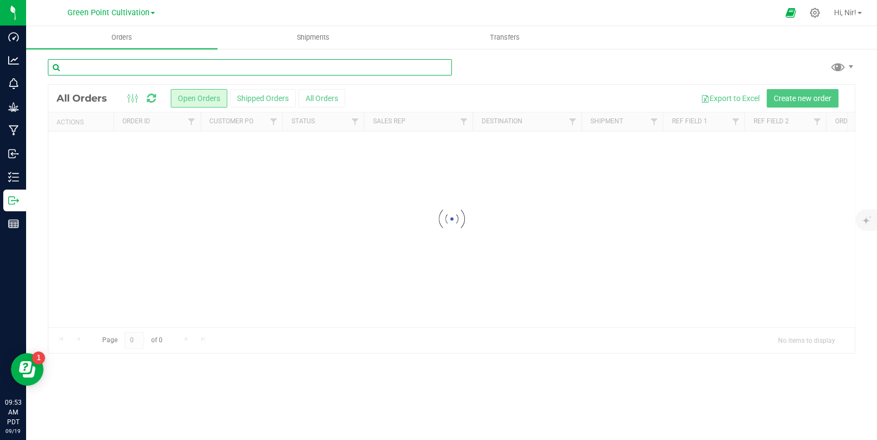
click at [217, 72] on input "text" at bounding box center [250, 67] width 404 height 16
click at [216, 69] on input "text" at bounding box center [250, 67] width 404 height 16
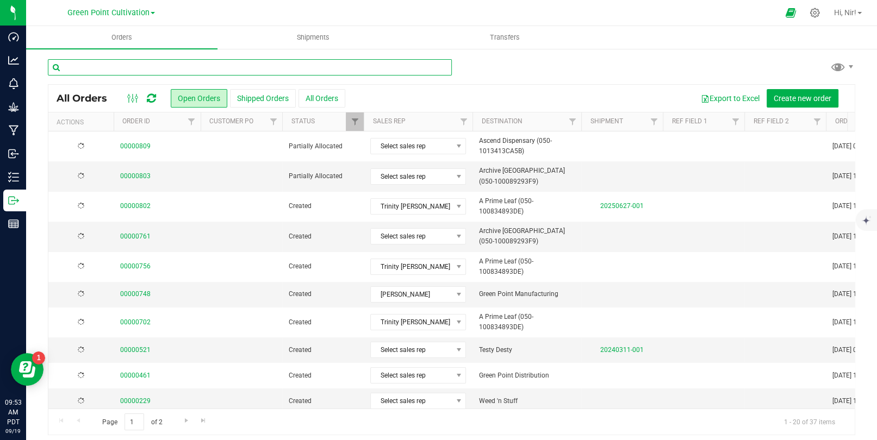
paste input "00000035"
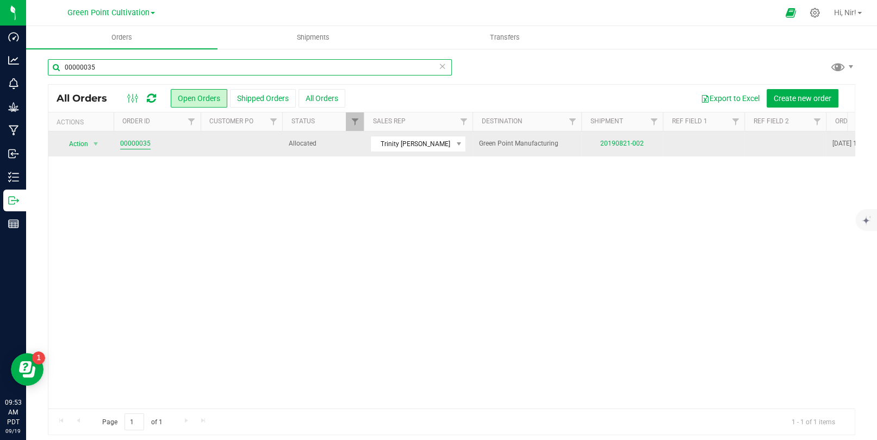
type input "00000035"
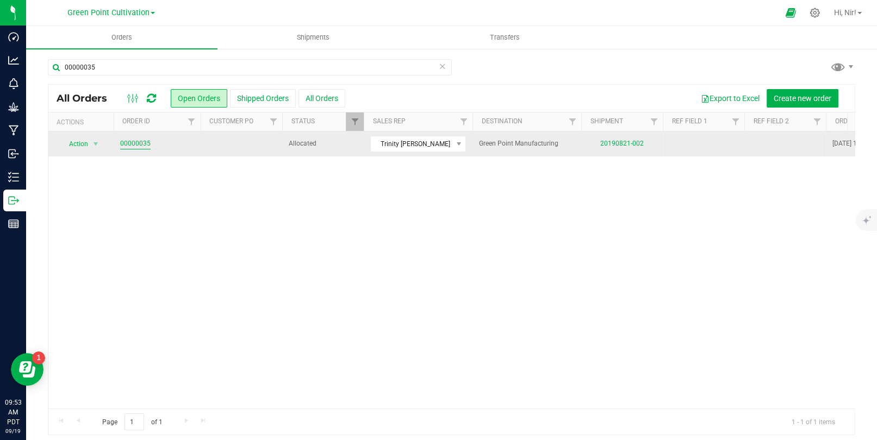
click at [141, 145] on link "00000035" at bounding box center [135, 144] width 30 height 10
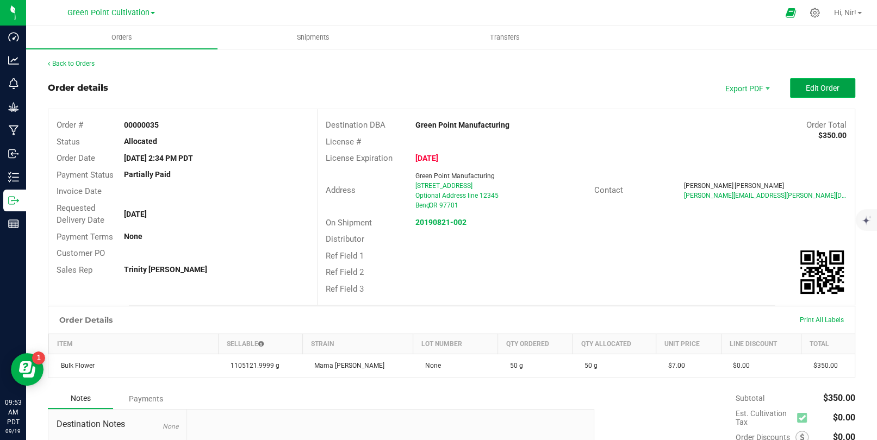
click at [806, 88] on span "Edit Order" at bounding box center [823, 88] width 34 height 9
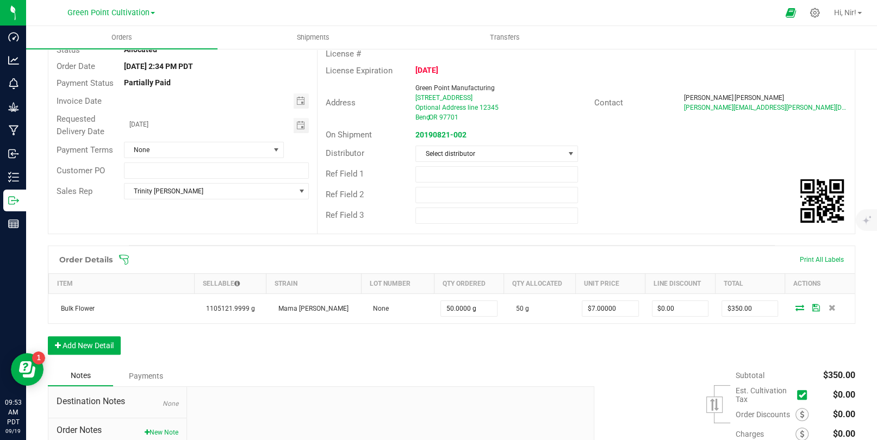
scroll to position [104, 0]
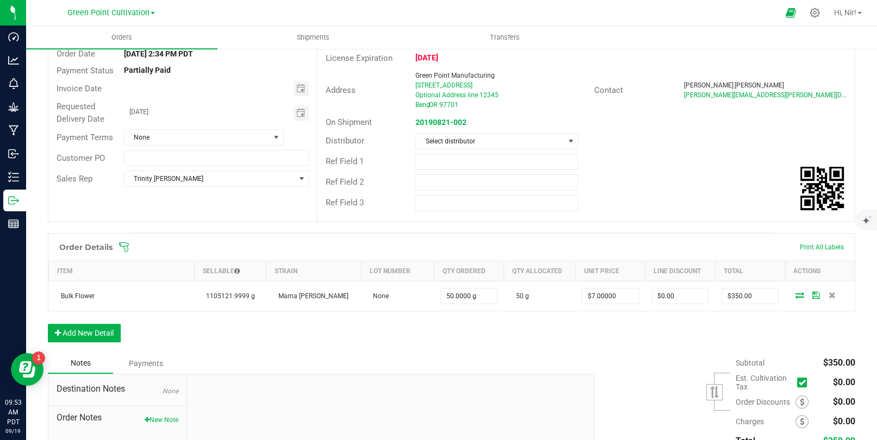
click at [137, 359] on div "Payments" at bounding box center [145, 364] width 65 height 20
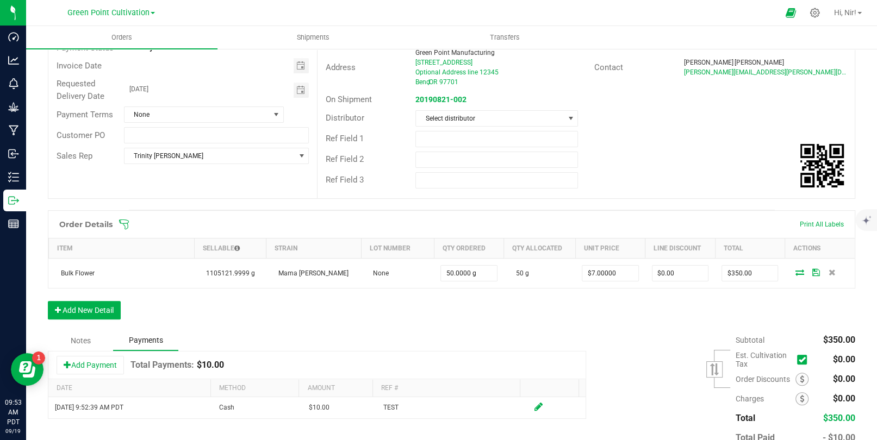
scroll to position [164, 0]
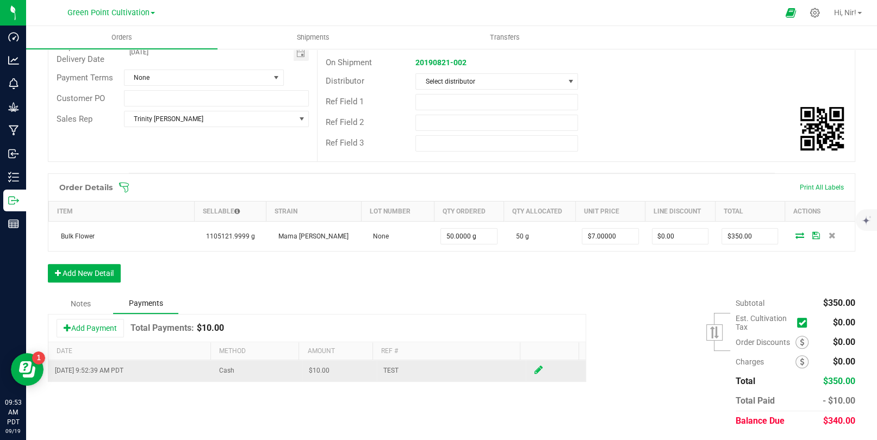
click at [534, 368] on icon at bounding box center [538, 370] width 8 height 10
drag, startPoint x: 275, startPoint y: 374, endPoint x: 292, endPoint y: 375, distance: 16.9
click at [281, 374] on span "NO DATA FOUND" at bounding box center [288, 372] width 14 height 15
click at [534, 372] on span at bounding box center [538, 373] width 8 height 10
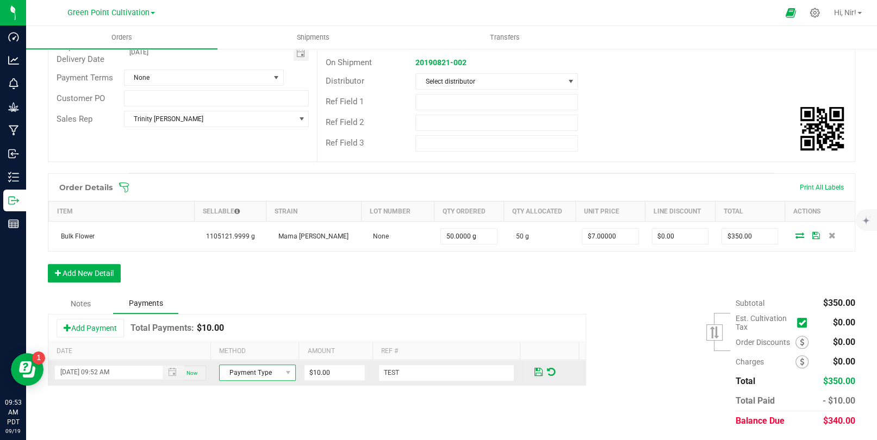
click at [279, 379] on span "Payment Type" at bounding box center [257, 373] width 77 height 16
click at [284, 374] on span "NO DATA FOUND" at bounding box center [288, 373] width 9 height 9
click at [284, 369] on span "NO DATA FOUND" at bounding box center [288, 373] width 9 height 9
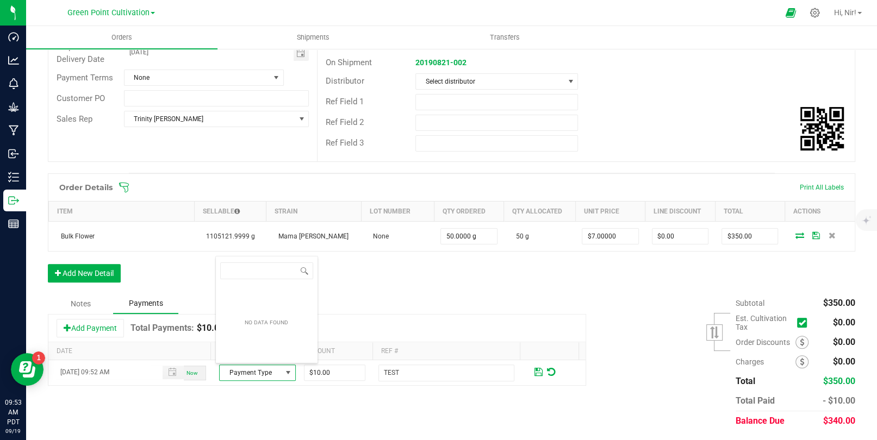
click at [430, 290] on div "Order Details Print All Labels Item Sellable Strain Lot Number Qty Ordered Qty …" at bounding box center [451, 233] width 807 height 120
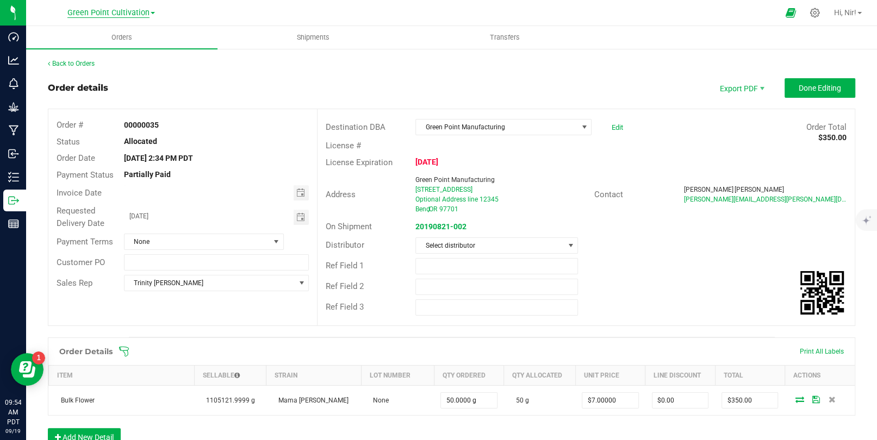
click at [90, 12] on span "Green Point Cultivation" at bounding box center [108, 13] width 82 height 10
click at [210, 13] on div at bounding box center [486, 12] width 583 height 21
